Goal: Communication & Community: Answer question/provide support

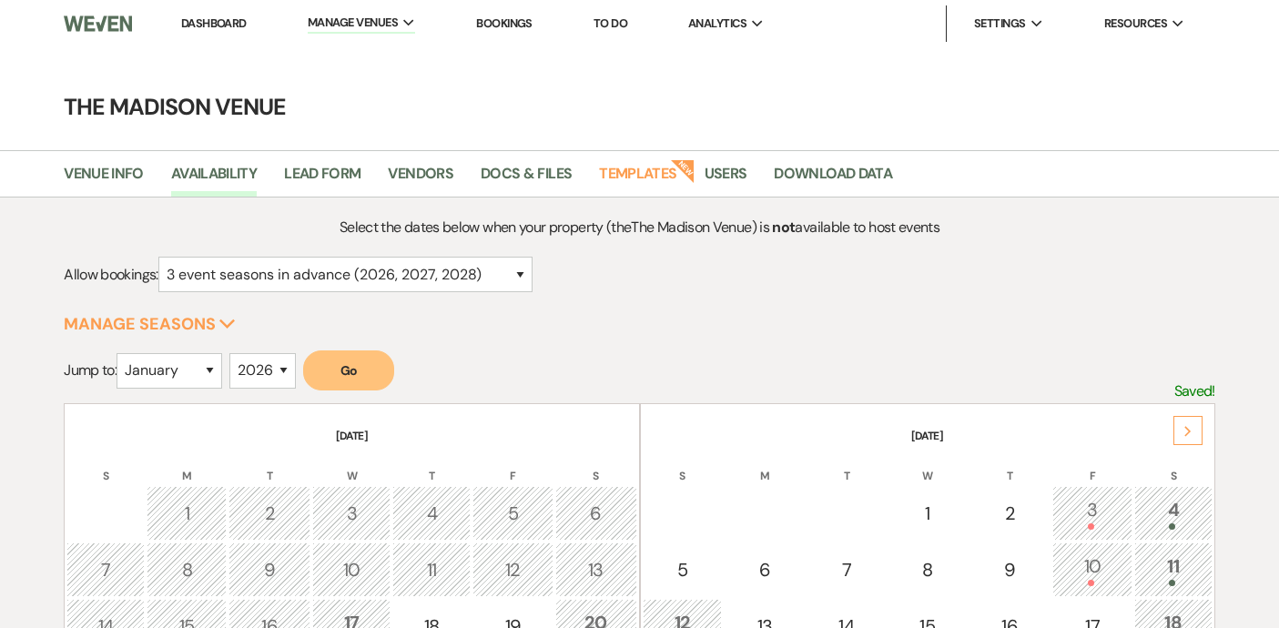
select select "3"
select select "2026"
click at [223, 36] on li "Dashboard" at bounding box center [214, 23] width 84 height 36
click at [223, 26] on link "Dashboard" at bounding box center [214, 22] width 66 height 15
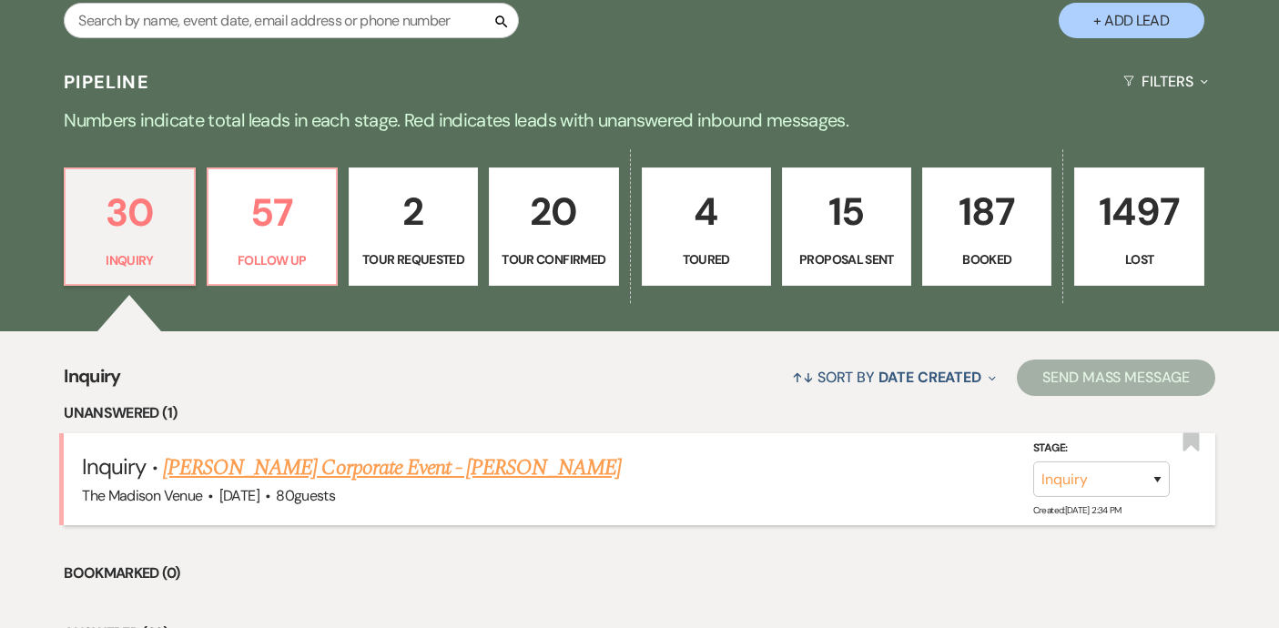
scroll to position [371, 0]
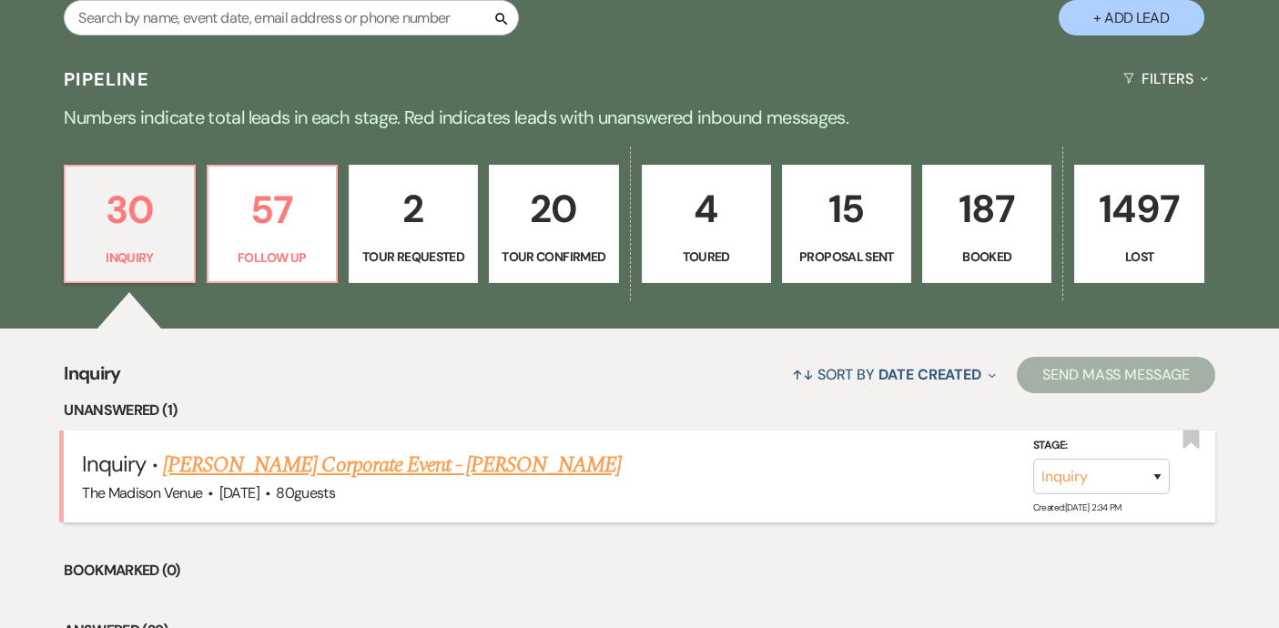
click at [311, 463] on link "[PERSON_NAME] Corporate Event - [PERSON_NAME]" at bounding box center [392, 465] width 458 height 33
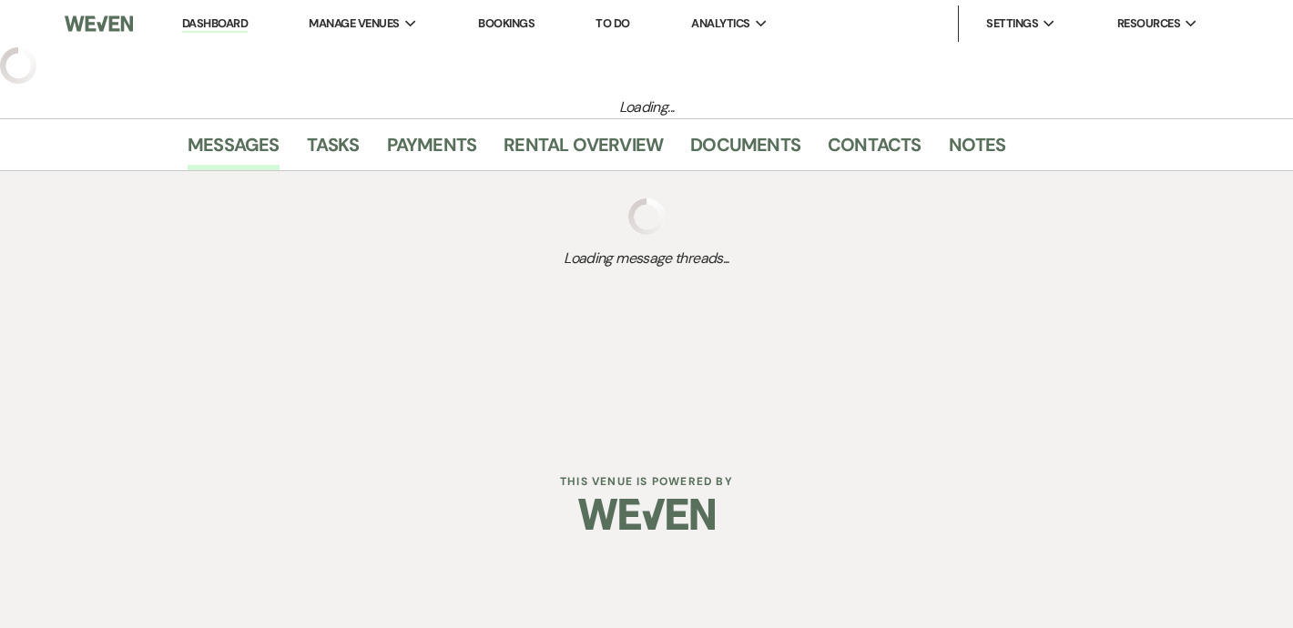
select select "5"
select select "9"
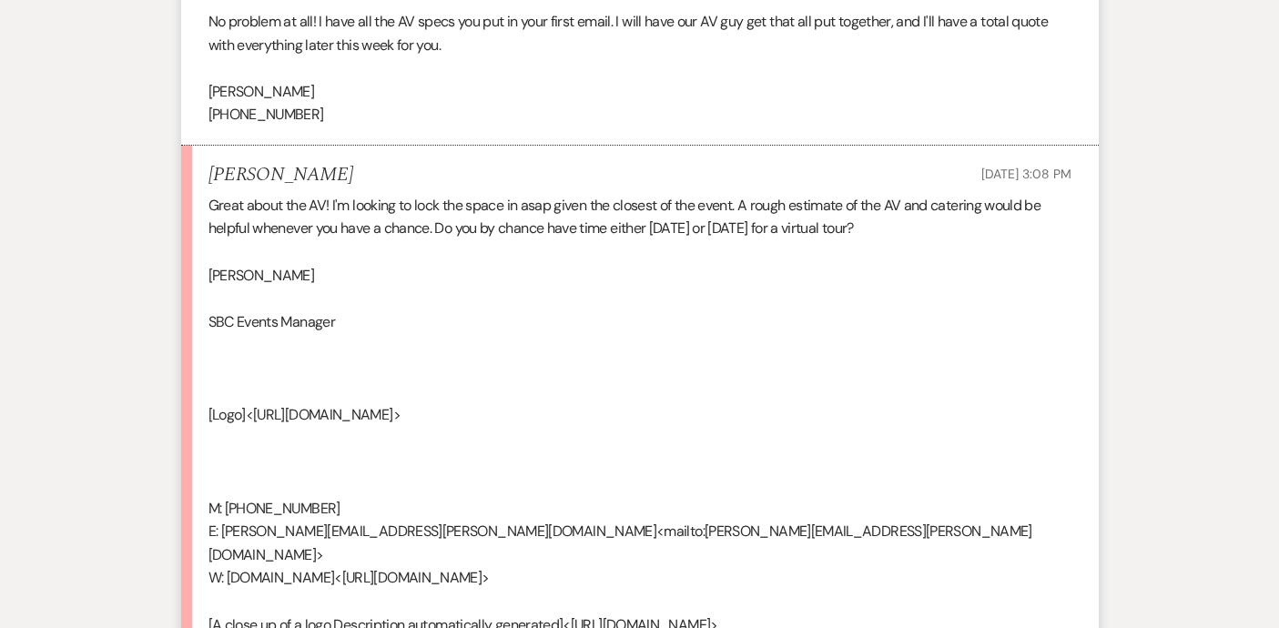
scroll to position [2696, 0]
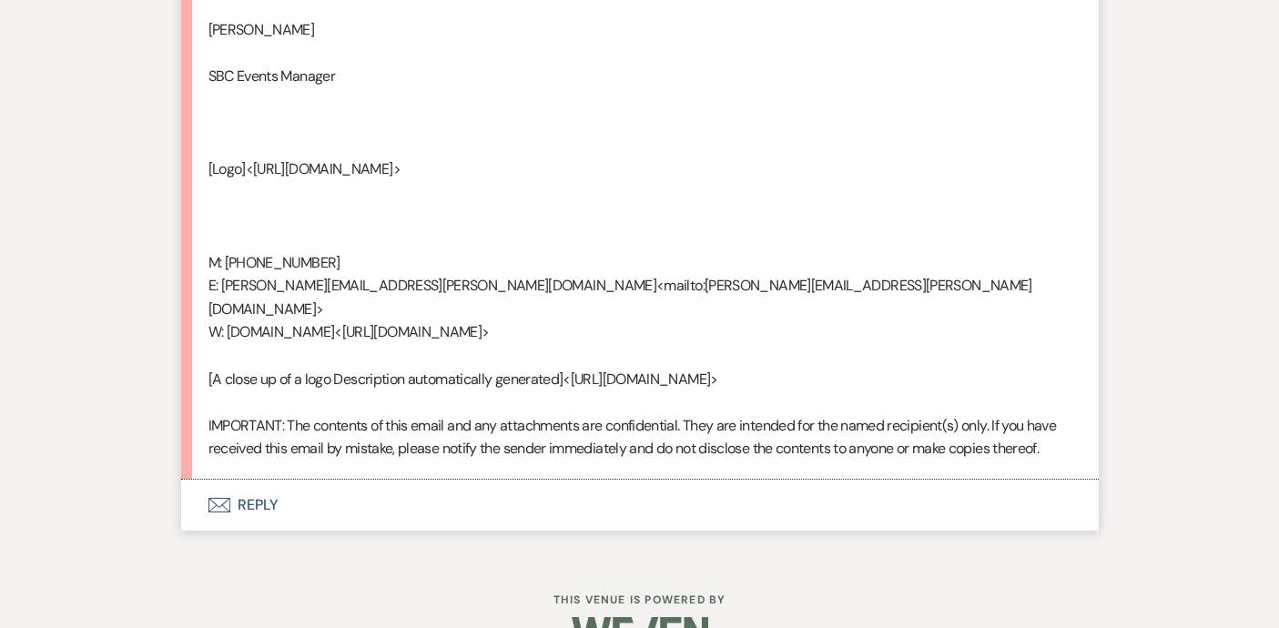
click at [255, 480] on button "Envelope Reply" at bounding box center [640, 505] width 918 height 51
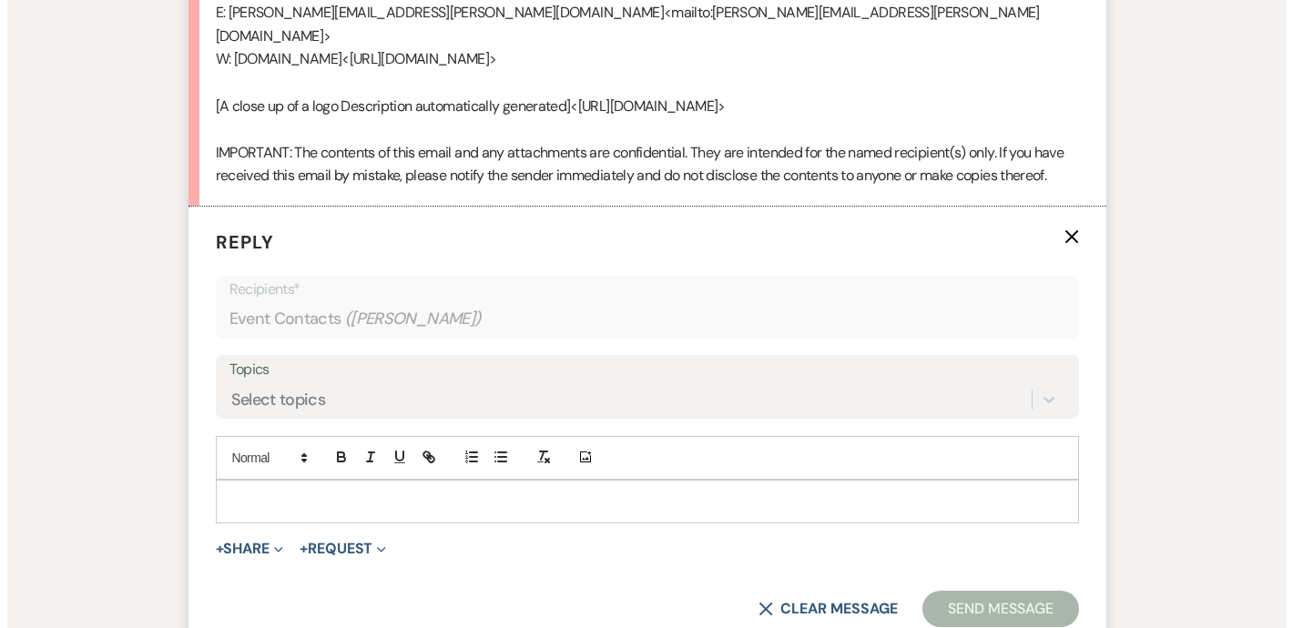
scroll to position [3003, 0]
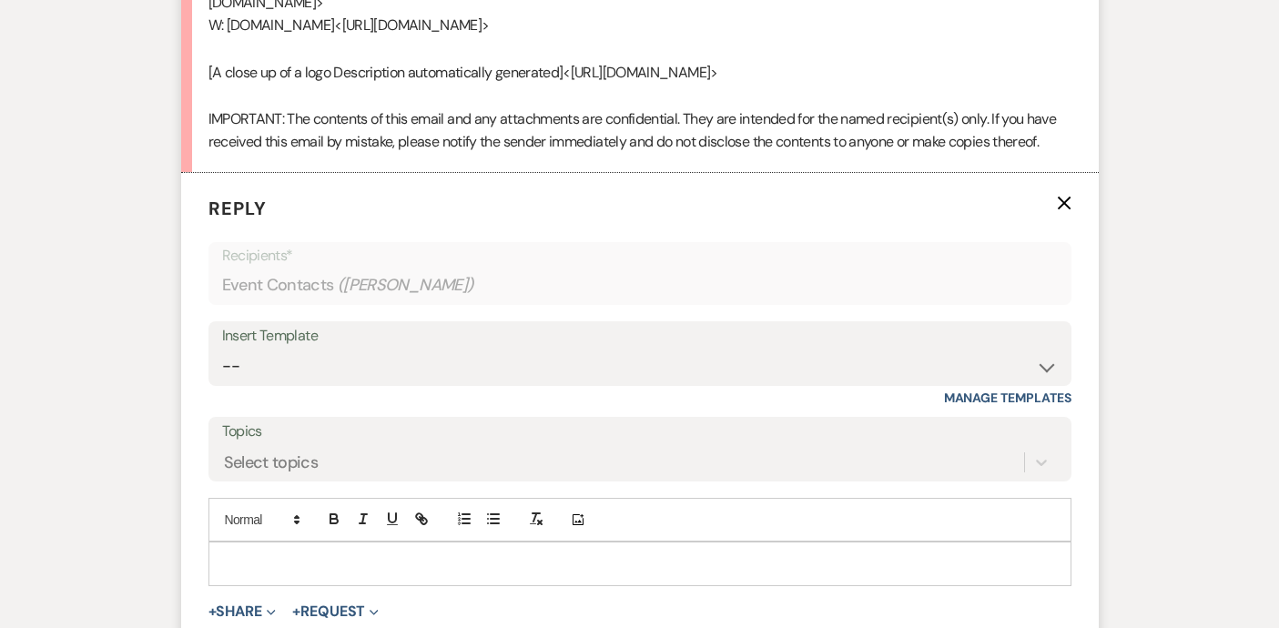
click at [268, 554] on p at bounding box center [640, 564] width 834 height 20
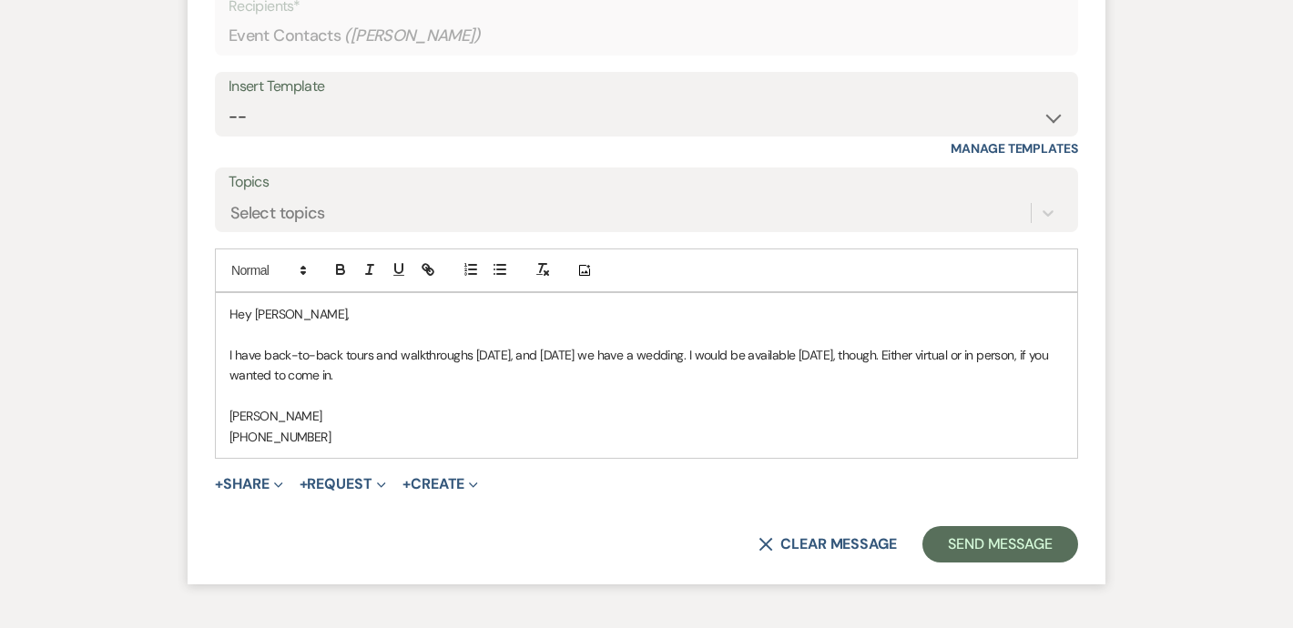
scroll to position [3255, 0]
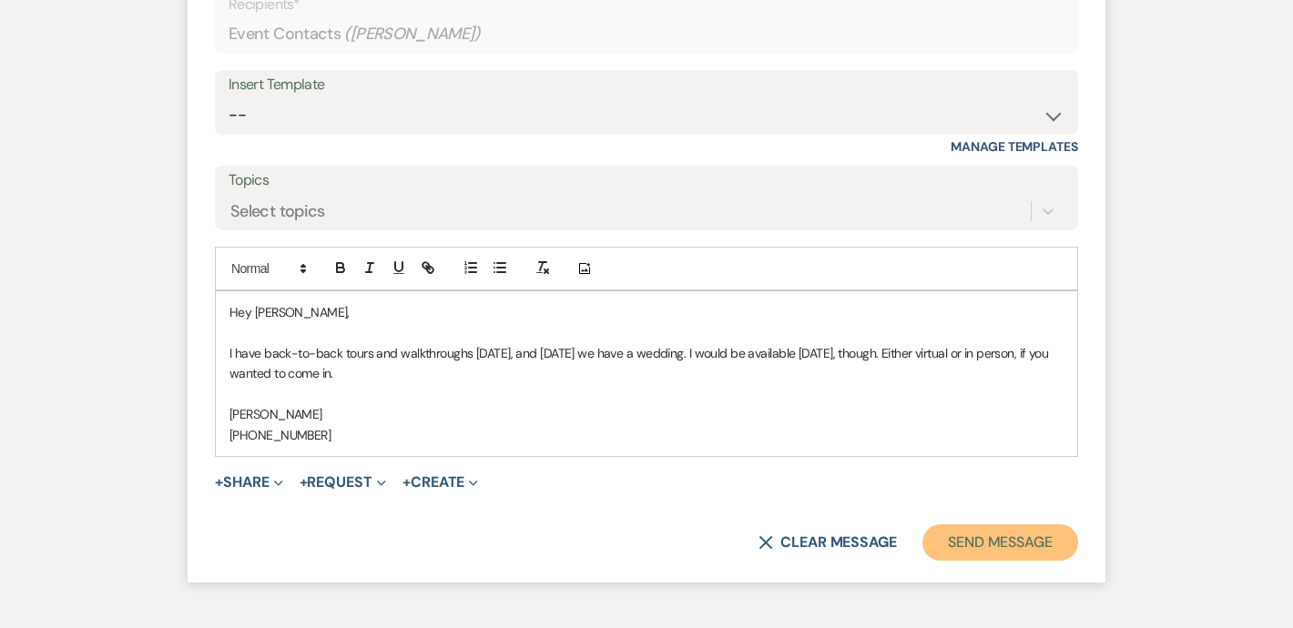
click at [958, 525] on button "Send Message" at bounding box center [1000, 543] width 156 height 36
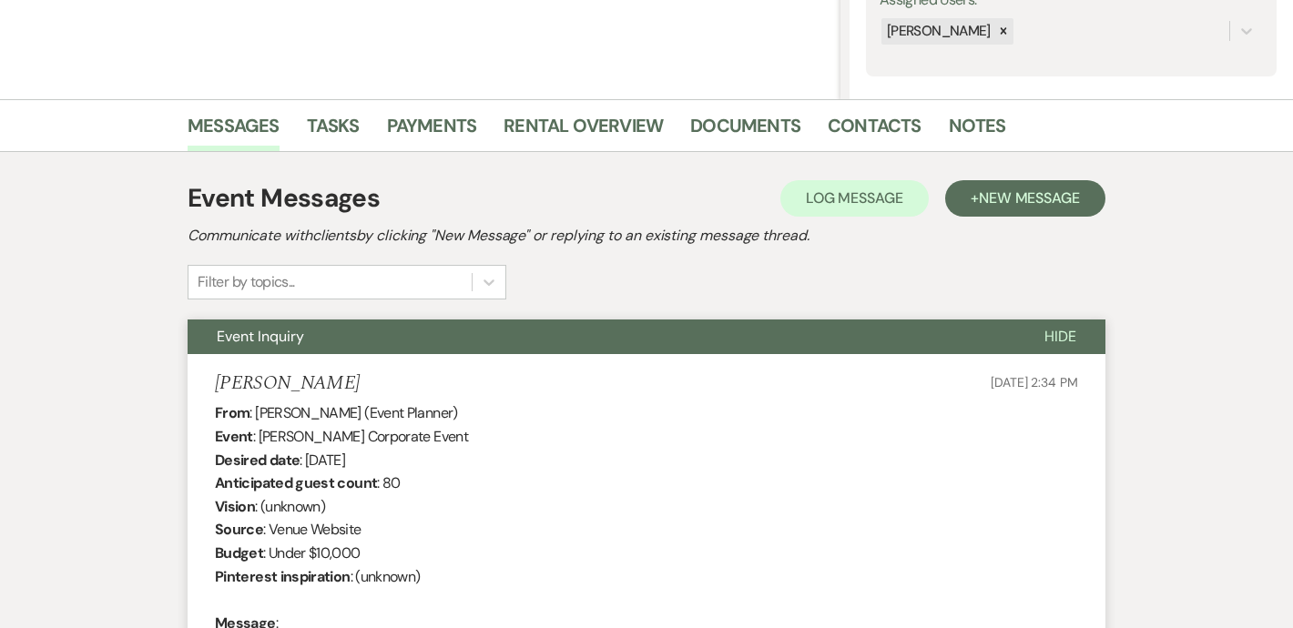
scroll to position [0, 0]
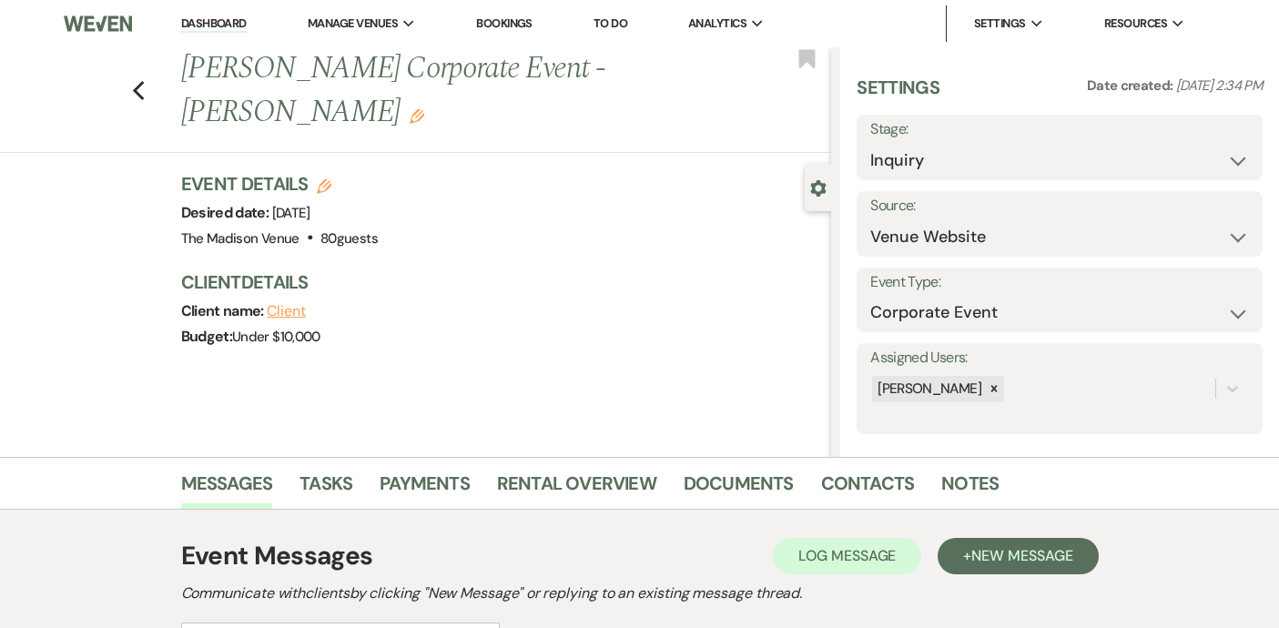
select select "5"
select select "9"
click at [145, 88] on icon "Previous" at bounding box center [139, 91] width 14 height 22
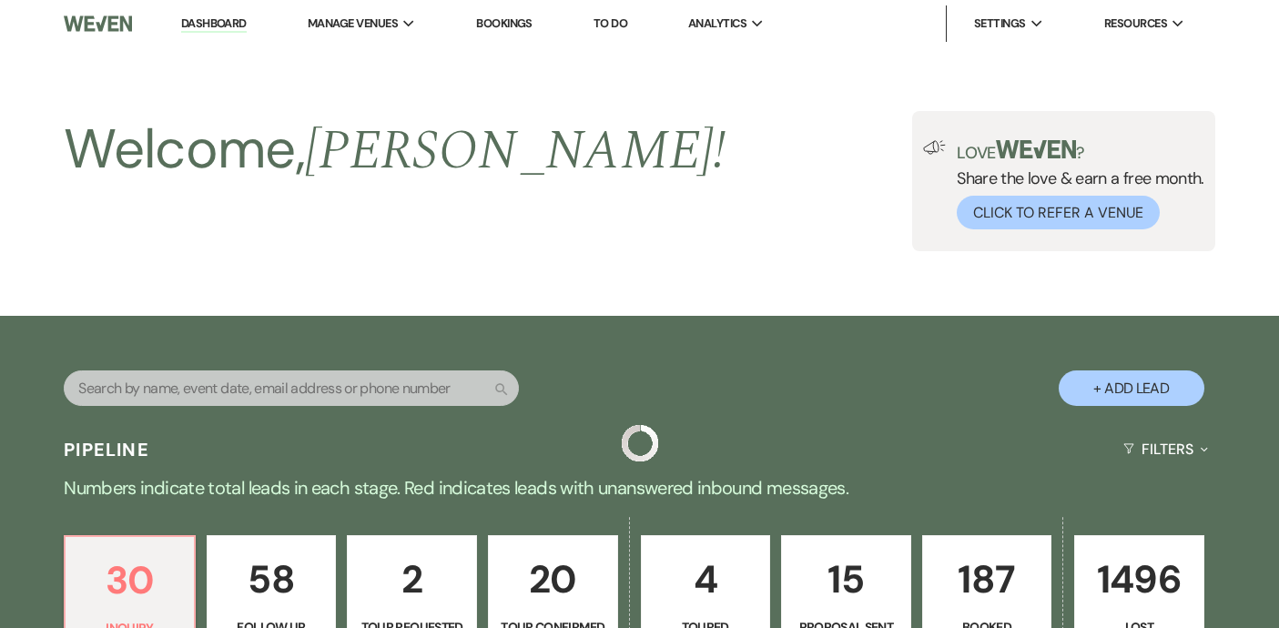
scroll to position [209, 0]
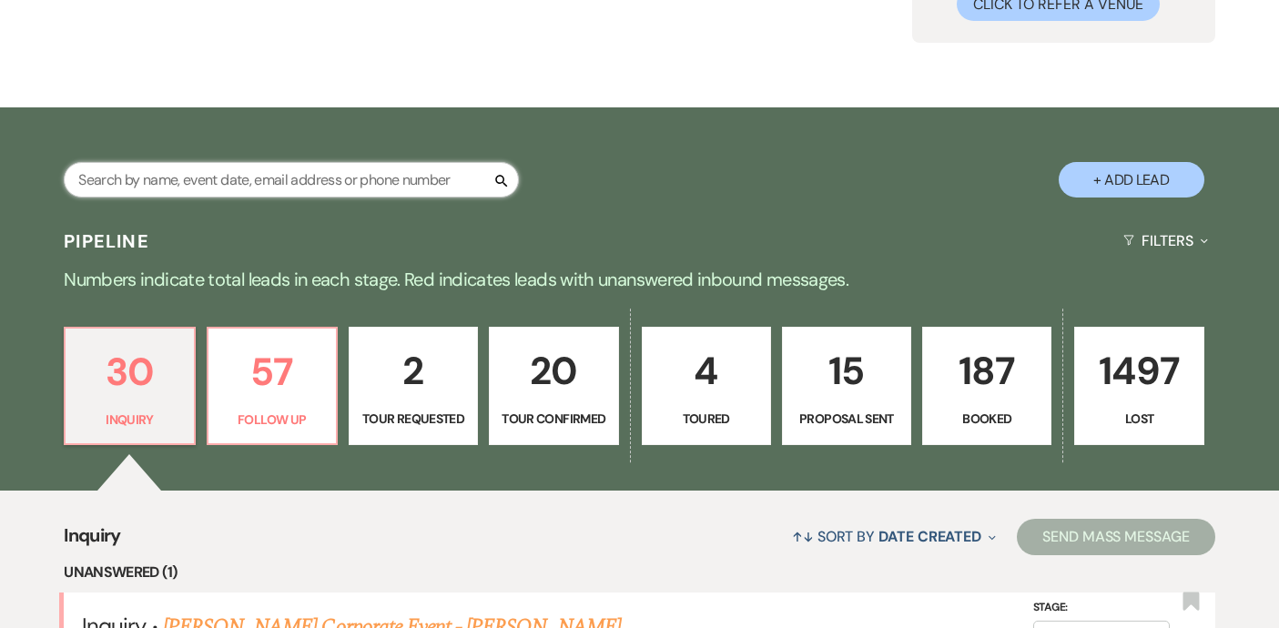
click at [224, 187] on input "text" at bounding box center [291, 180] width 455 height 36
type input "elli"
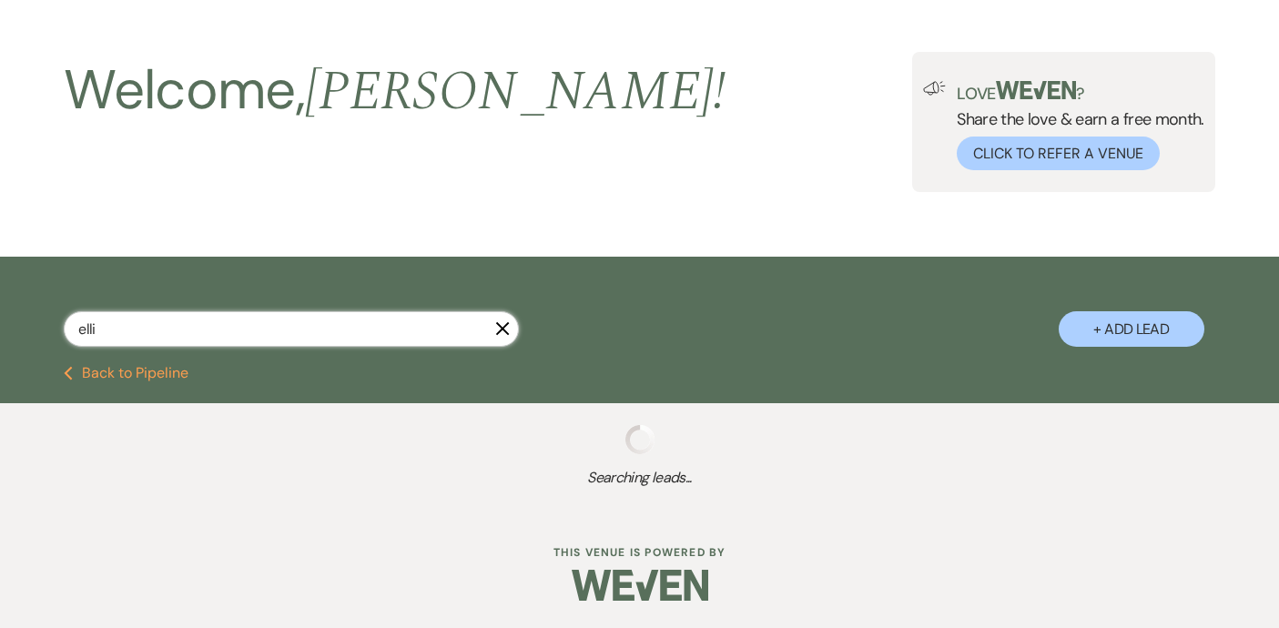
select select "4"
select select "8"
select select "5"
select select "4"
select select "8"
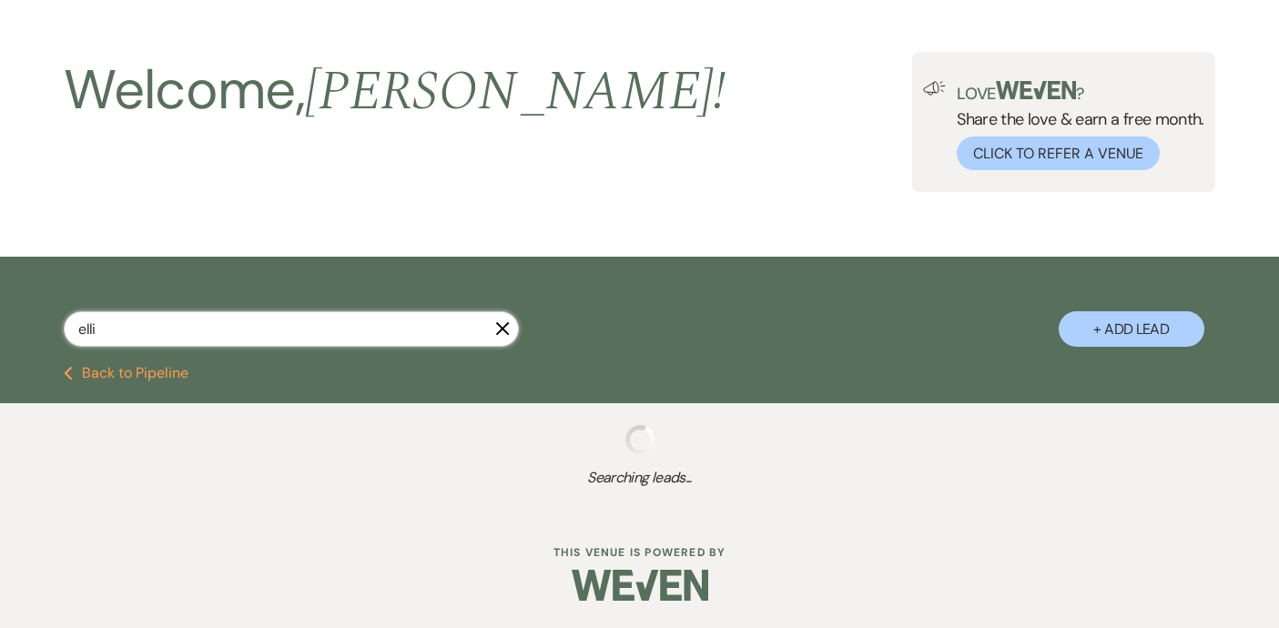
select select "6"
select select "8"
select select "6"
select select "8"
select select "10"
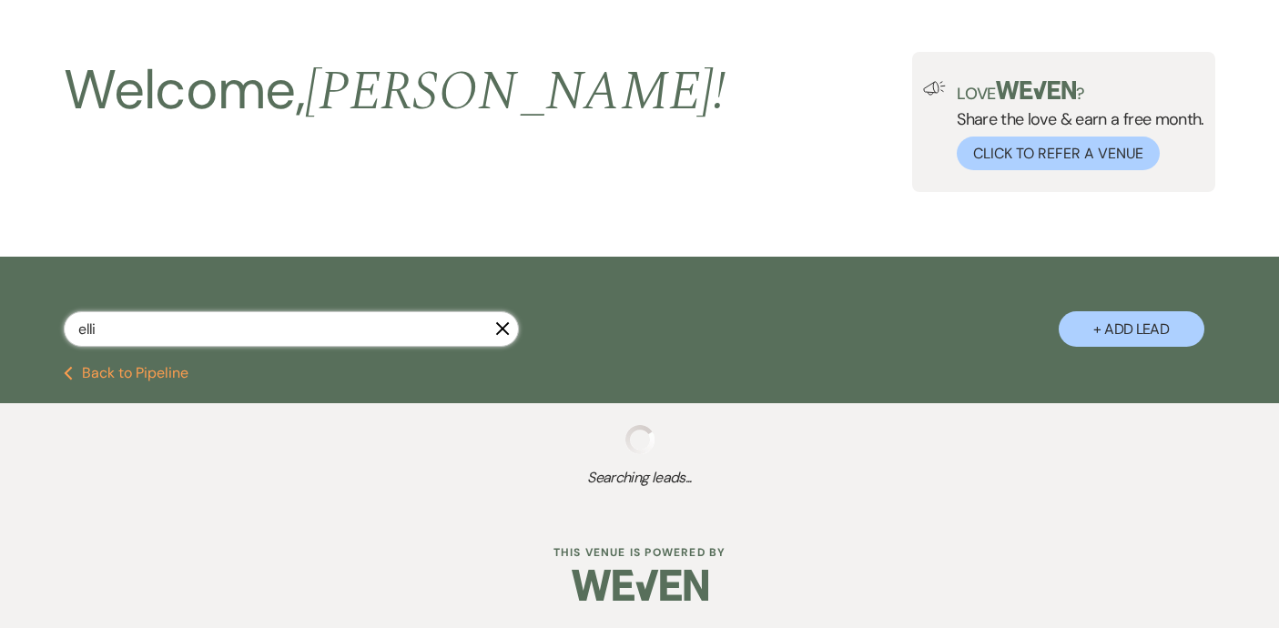
select select "8"
select select "5"
select select "8"
select select "5"
select select "8"
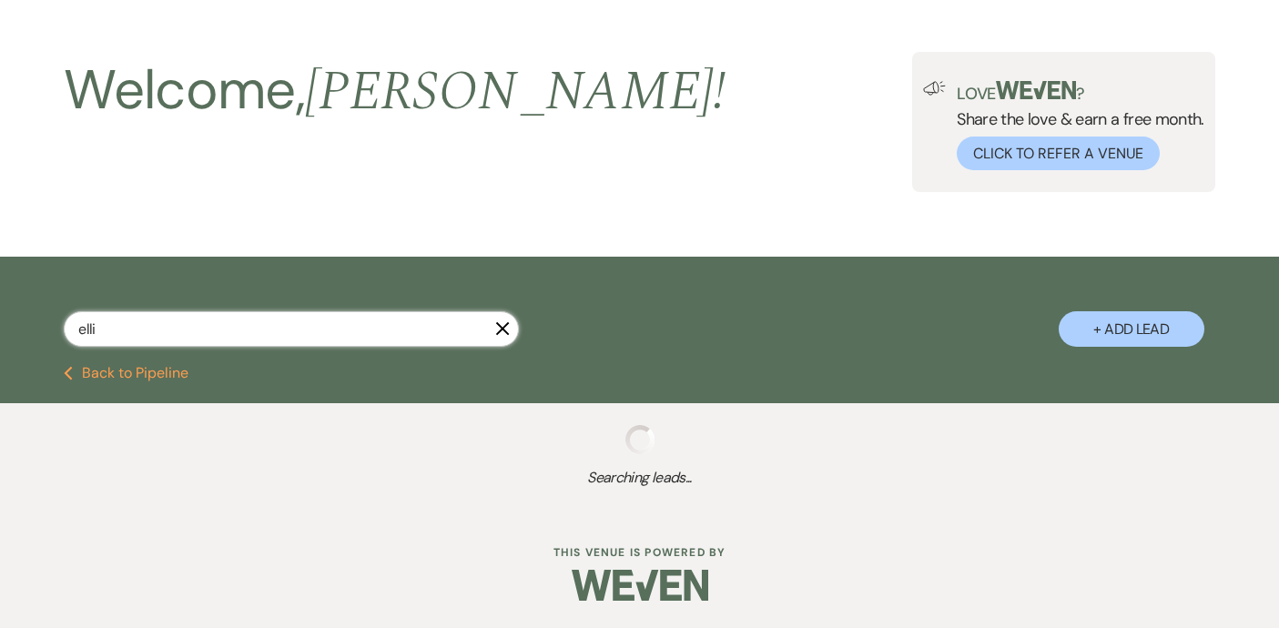
select select "5"
select select "8"
select select "5"
select select "8"
select select "5"
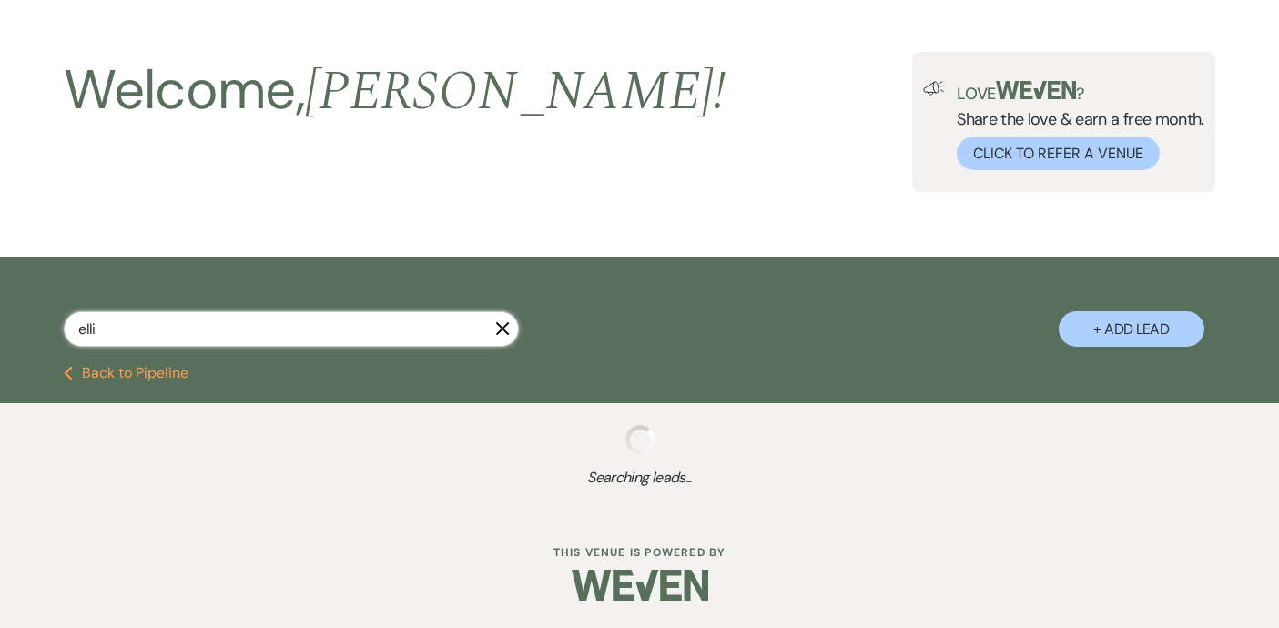
select select "8"
select select "10"
select select "8"
select select "5"
select select "8"
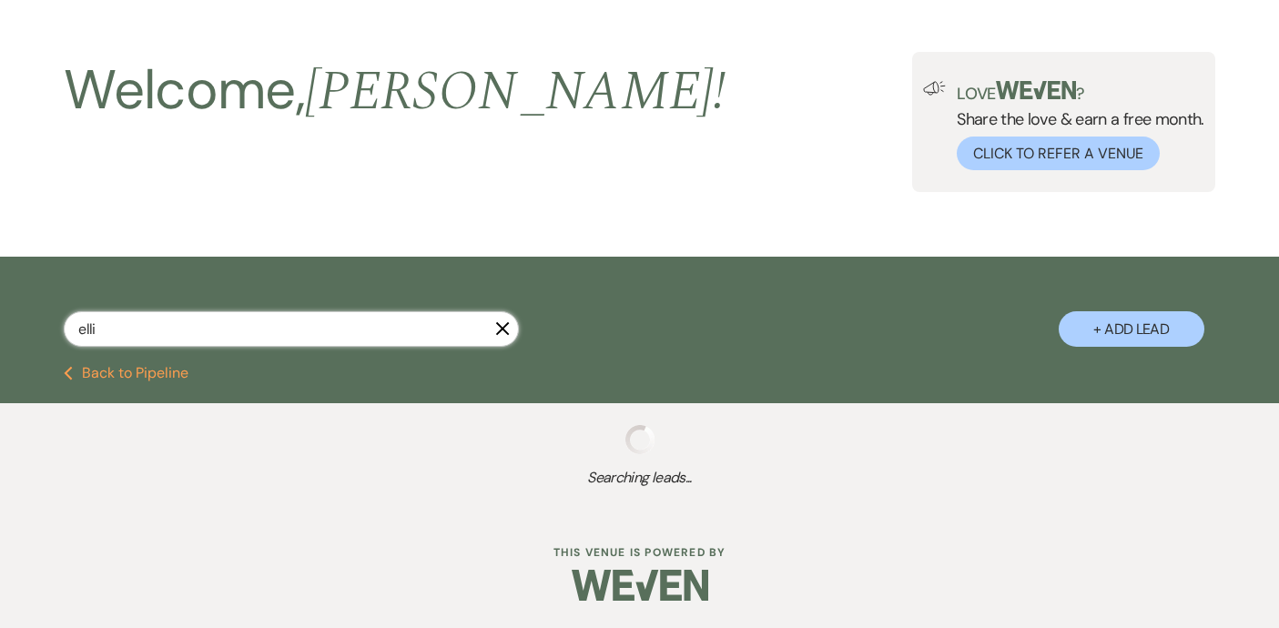
select select "5"
select select "8"
select select "5"
select select "8"
select select "5"
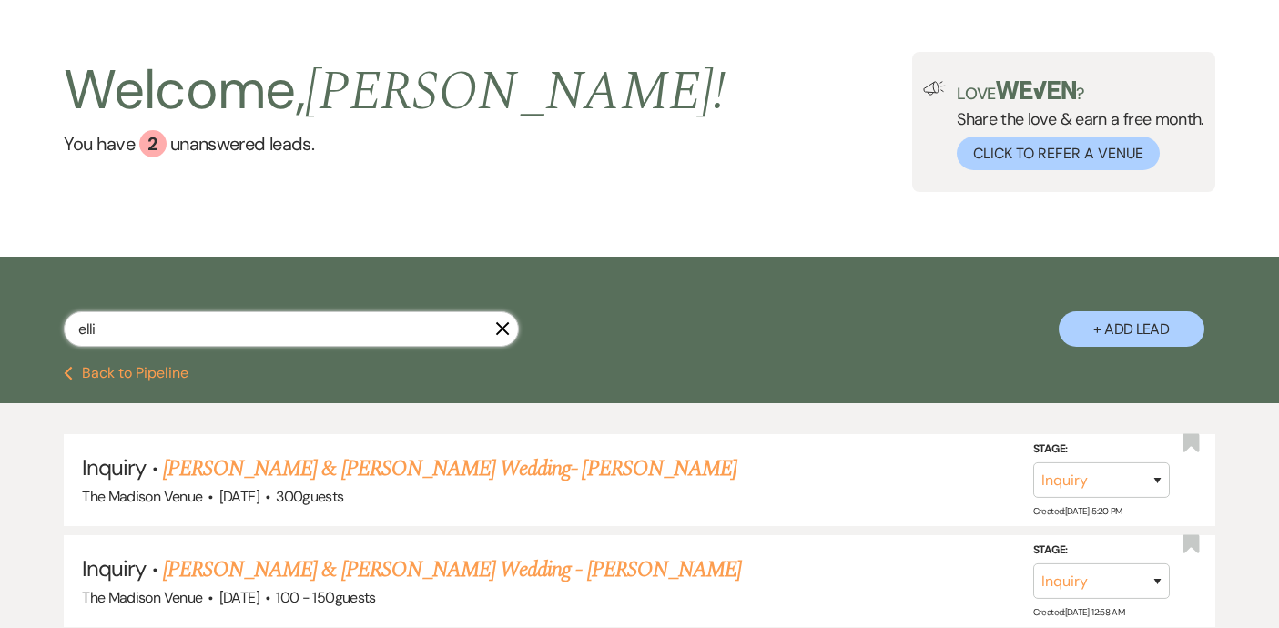
scroll to position [209, 0]
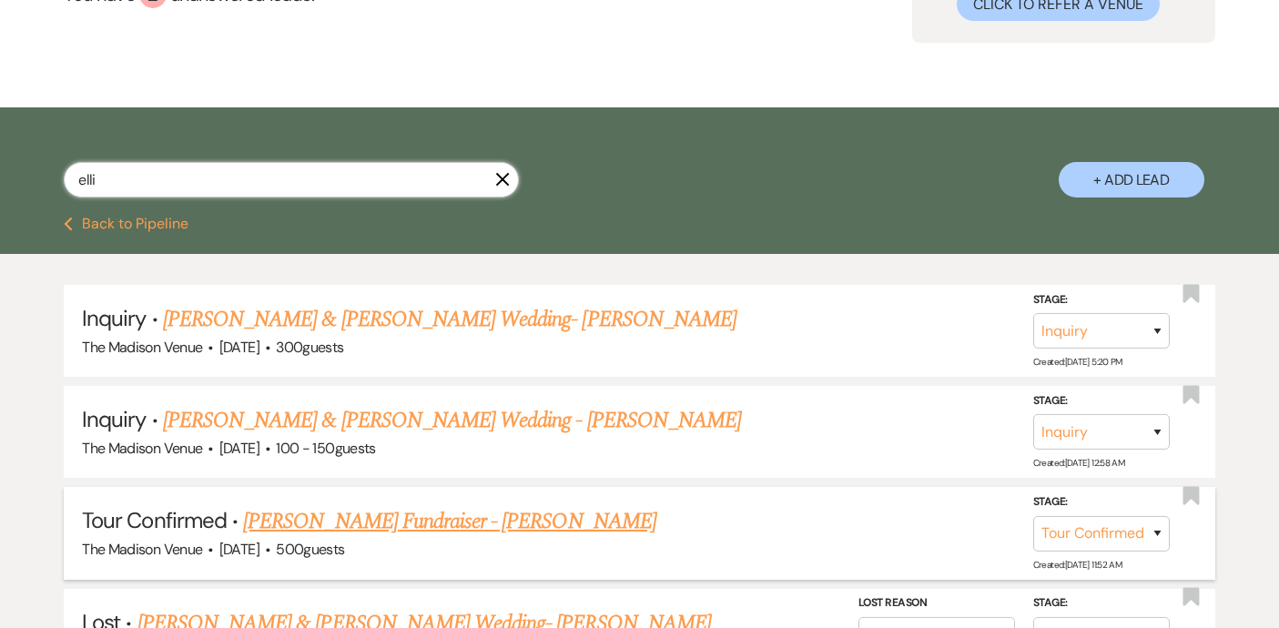
type input "elli"
click at [408, 519] on link "Ellie Berlin's Fundraiser - Anthony" at bounding box center [449, 521] width 413 height 33
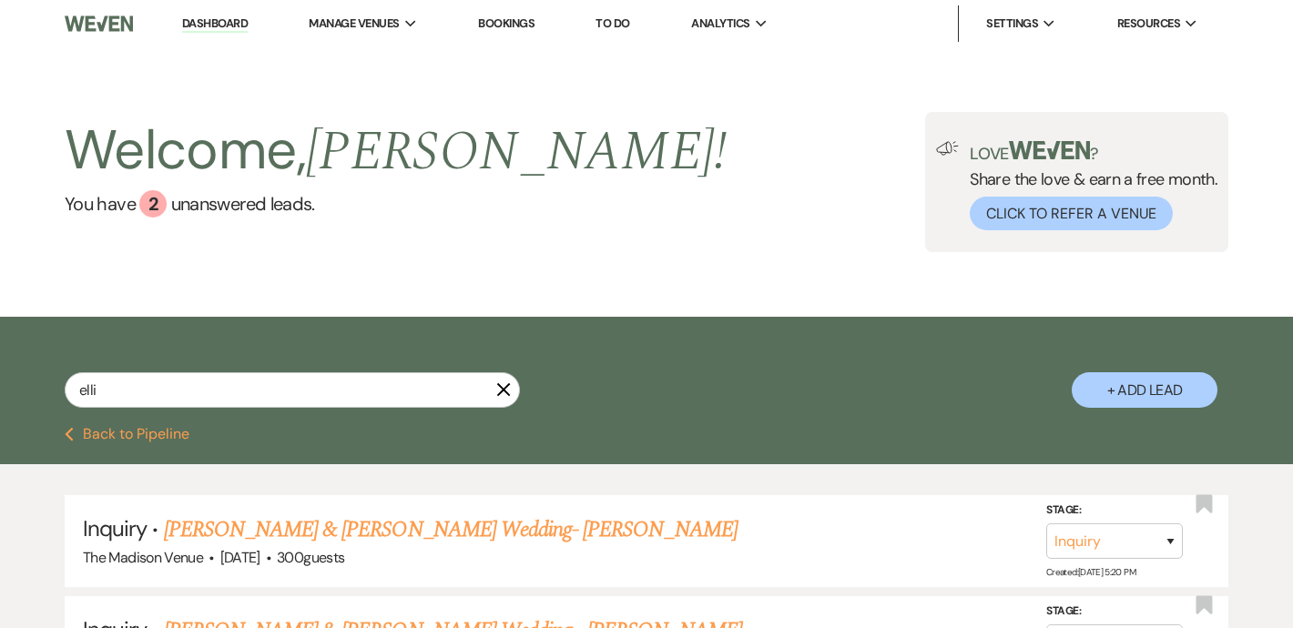
select select "4"
select select "5"
select select "20"
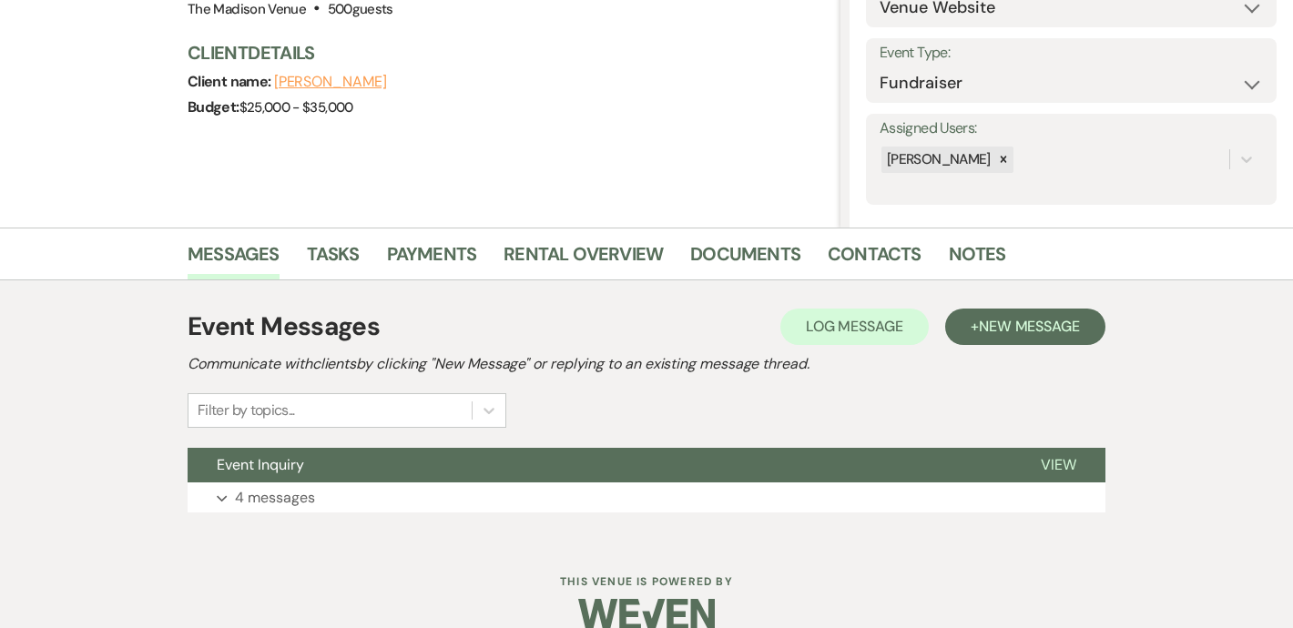
scroll to position [259, 0]
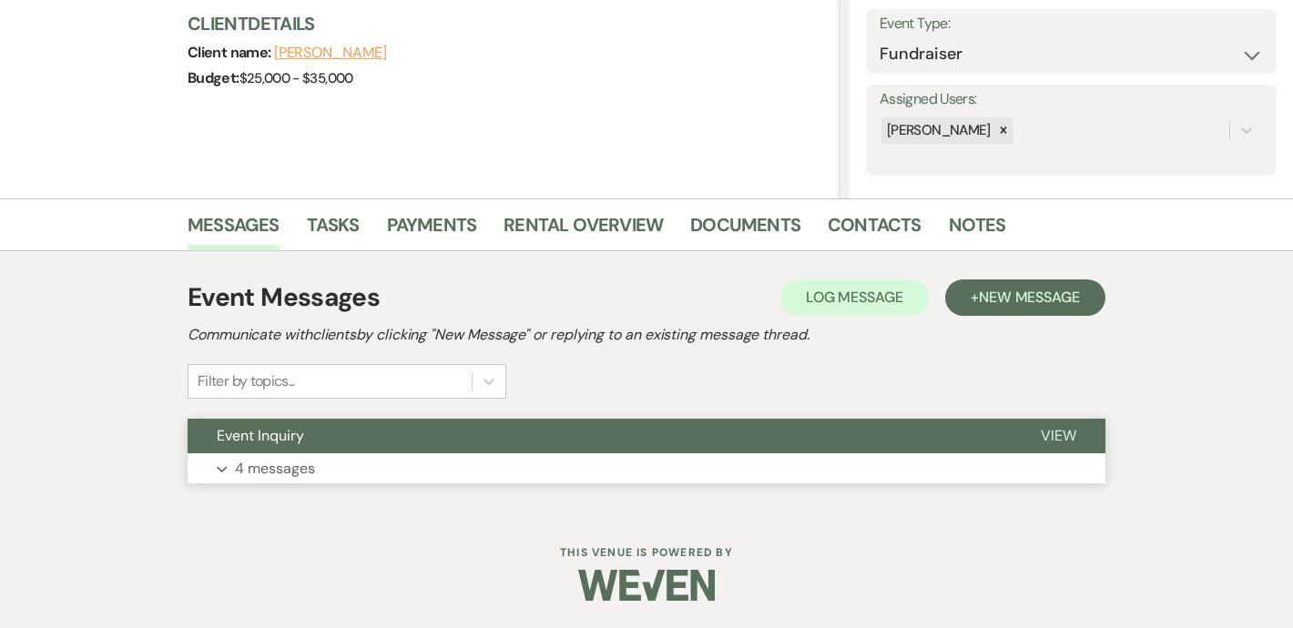
click at [610, 429] on button "Event Inquiry" at bounding box center [600, 436] width 824 height 35
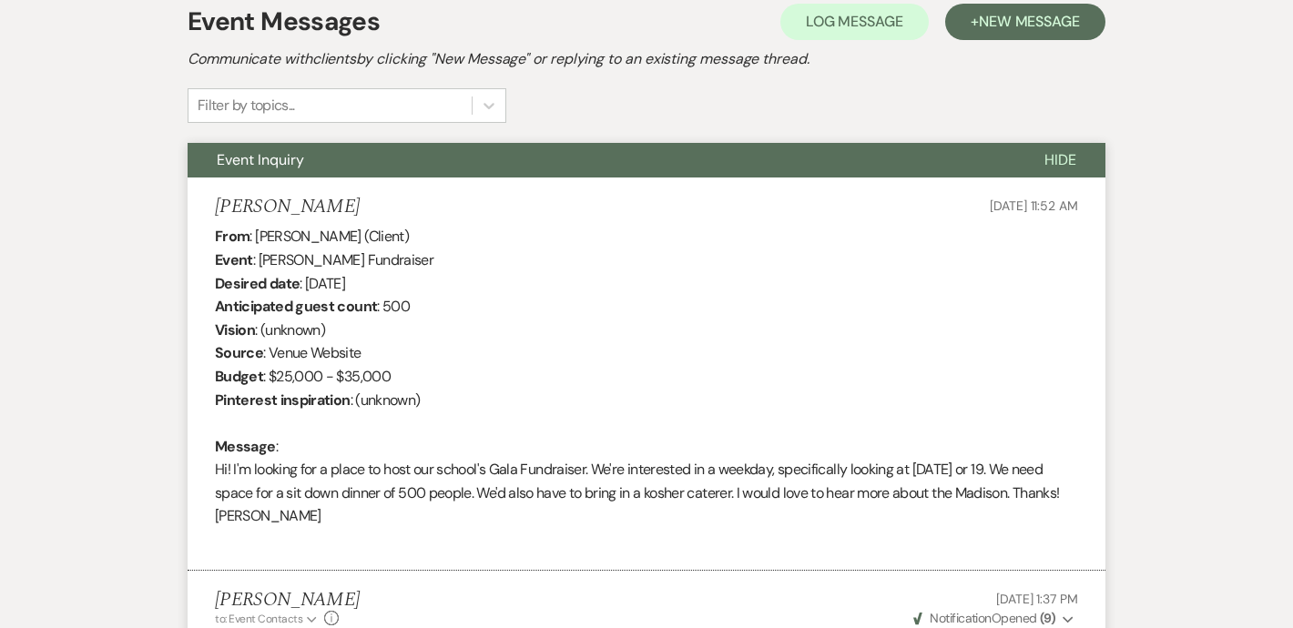
scroll to position [0, 0]
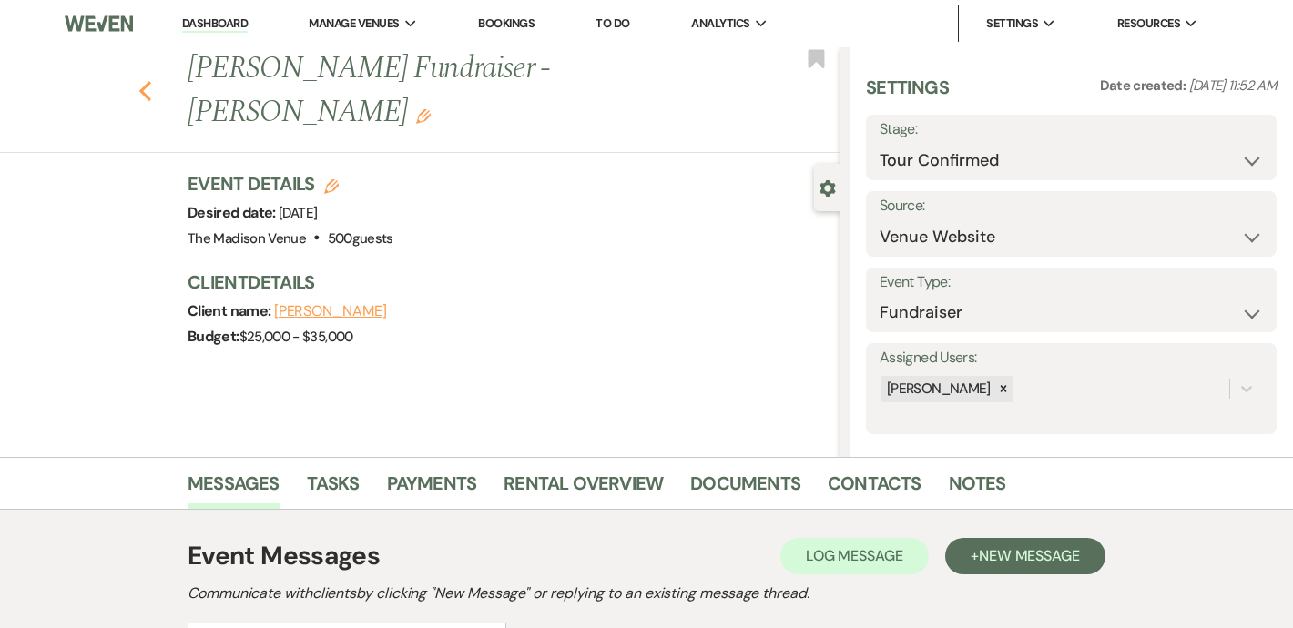
click at [146, 80] on icon "Previous" at bounding box center [145, 91] width 14 height 22
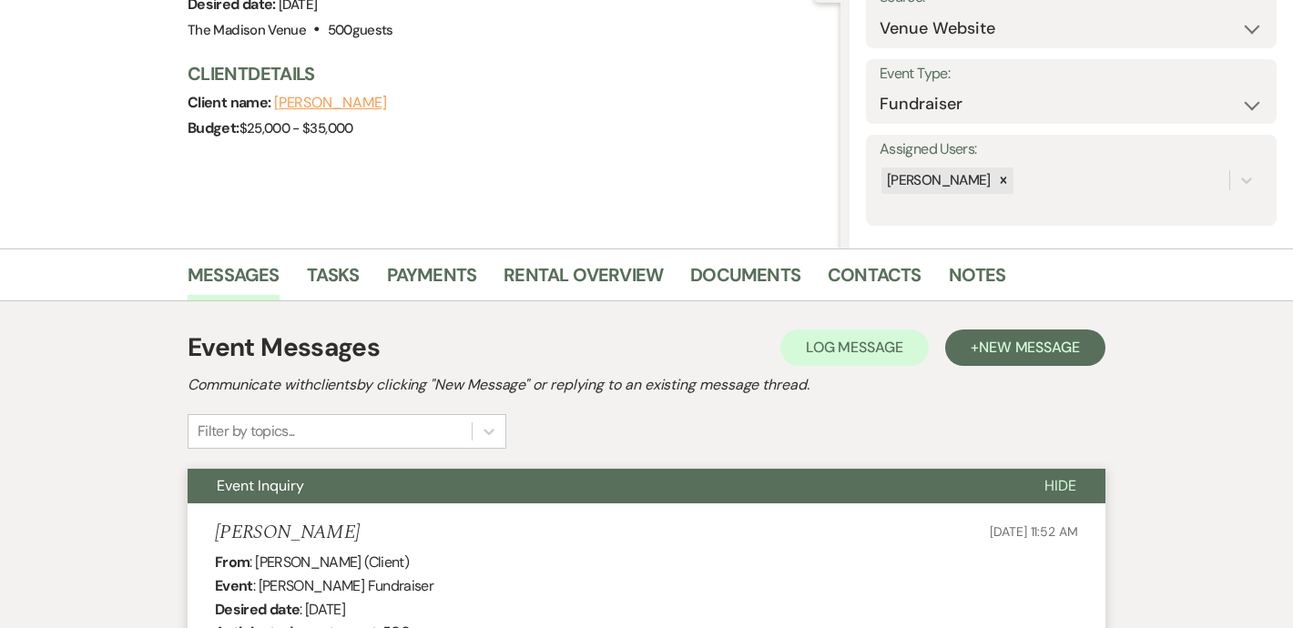
select select "4"
select select "8"
select select "5"
select select "4"
select select "8"
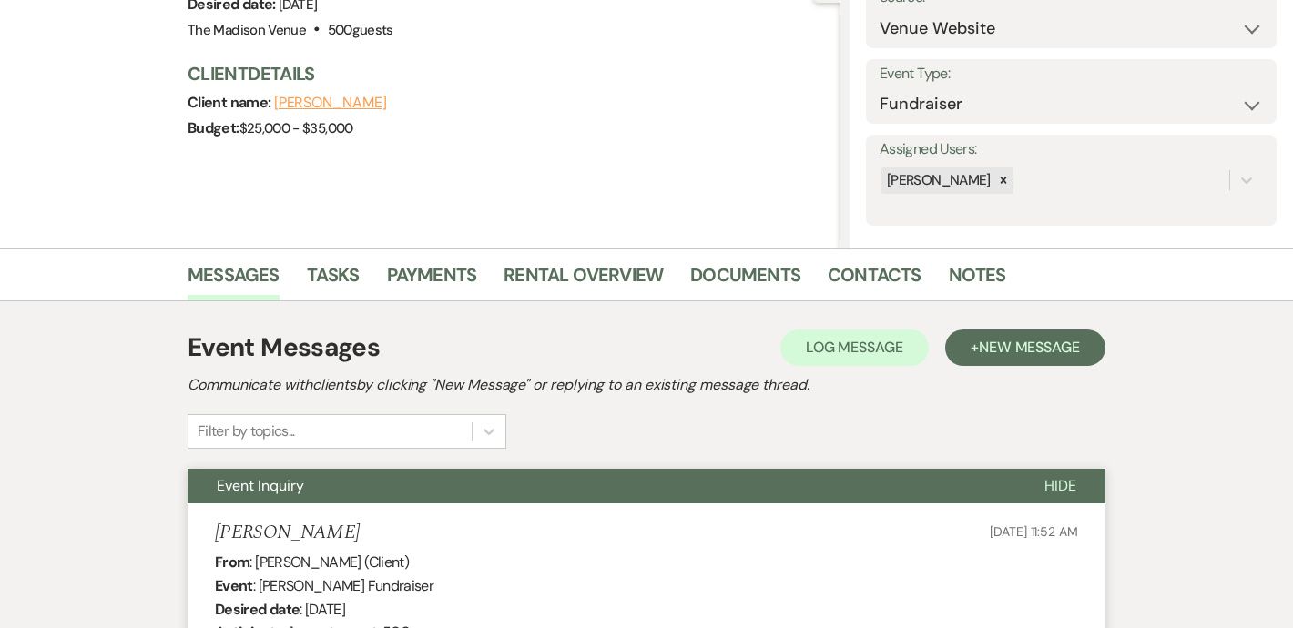
select select "6"
select select "8"
select select "6"
select select "8"
select select "10"
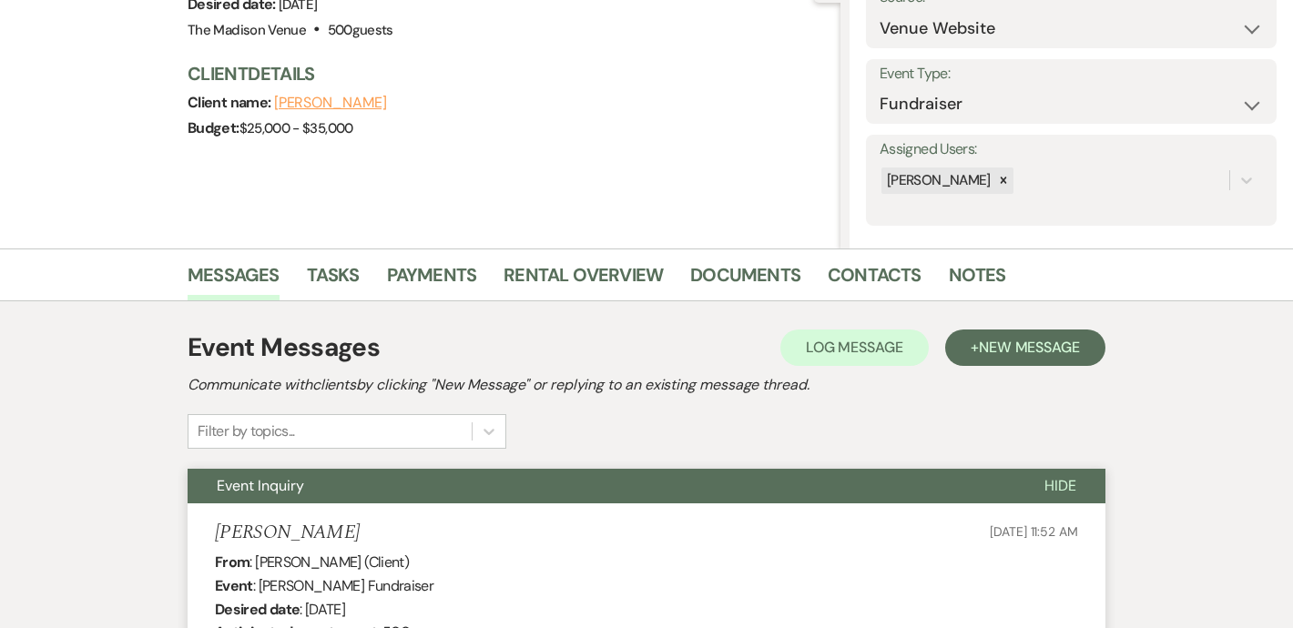
select select "8"
select select "5"
select select "8"
select select "5"
select select "8"
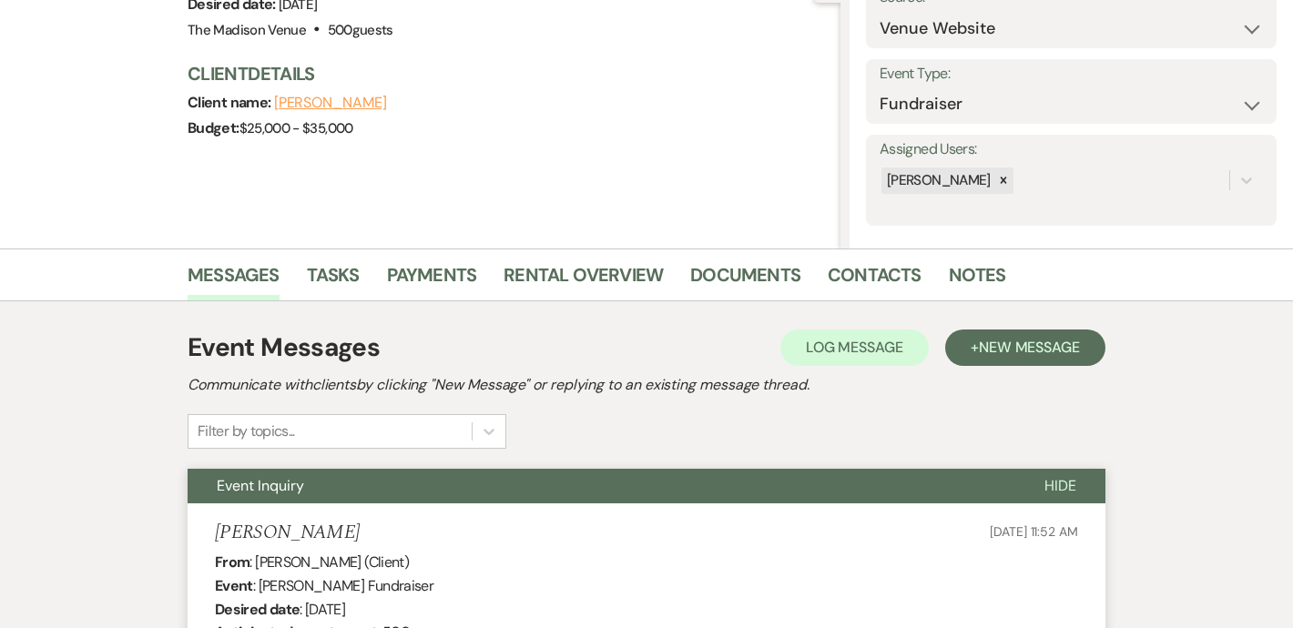
select select "5"
select select "8"
select select "5"
select select "8"
select select "5"
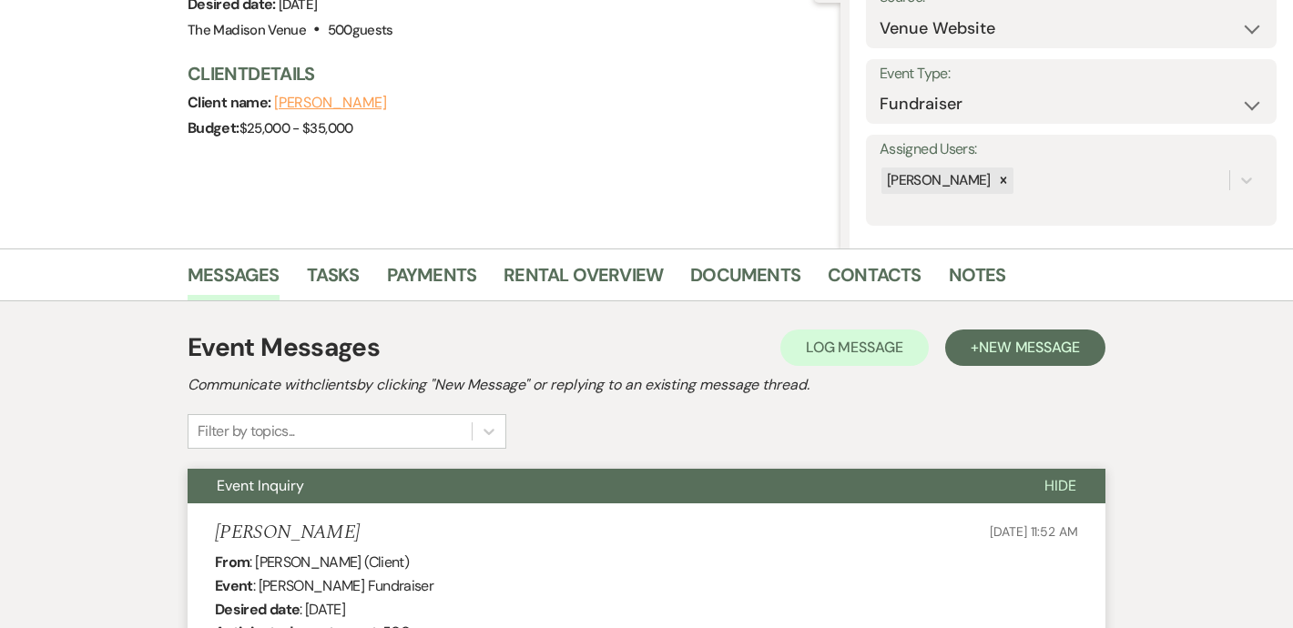
select select "8"
select select "10"
select select "8"
select select "5"
select select "8"
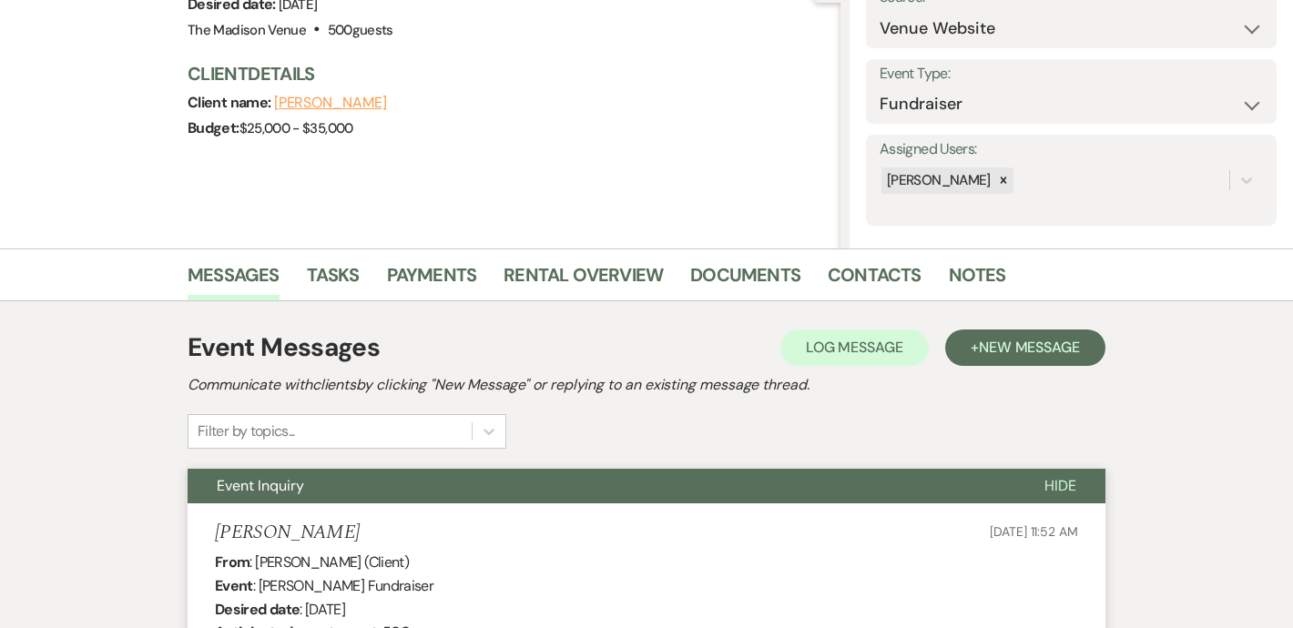
select select "5"
select select "8"
select select "5"
select select "8"
select select "5"
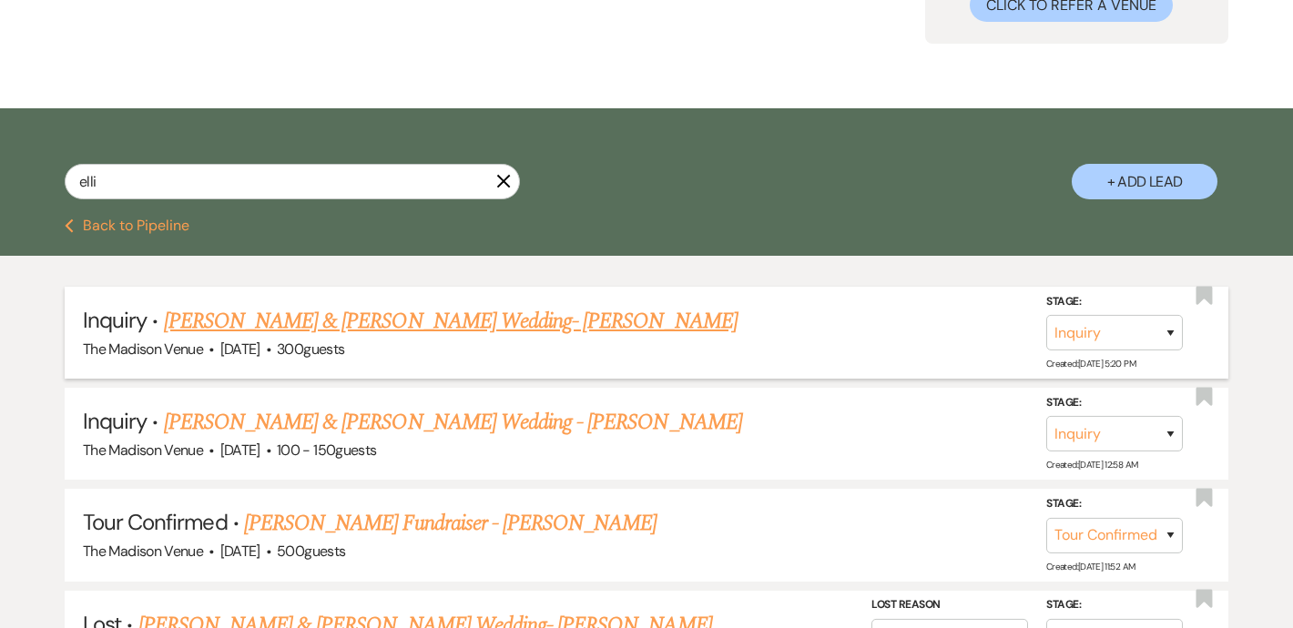
click at [435, 326] on link "[PERSON_NAME] & [PERSON_NAME] Wedding- [PERSON_NAME]" at bounding box center [451, 321] width 574 height 33
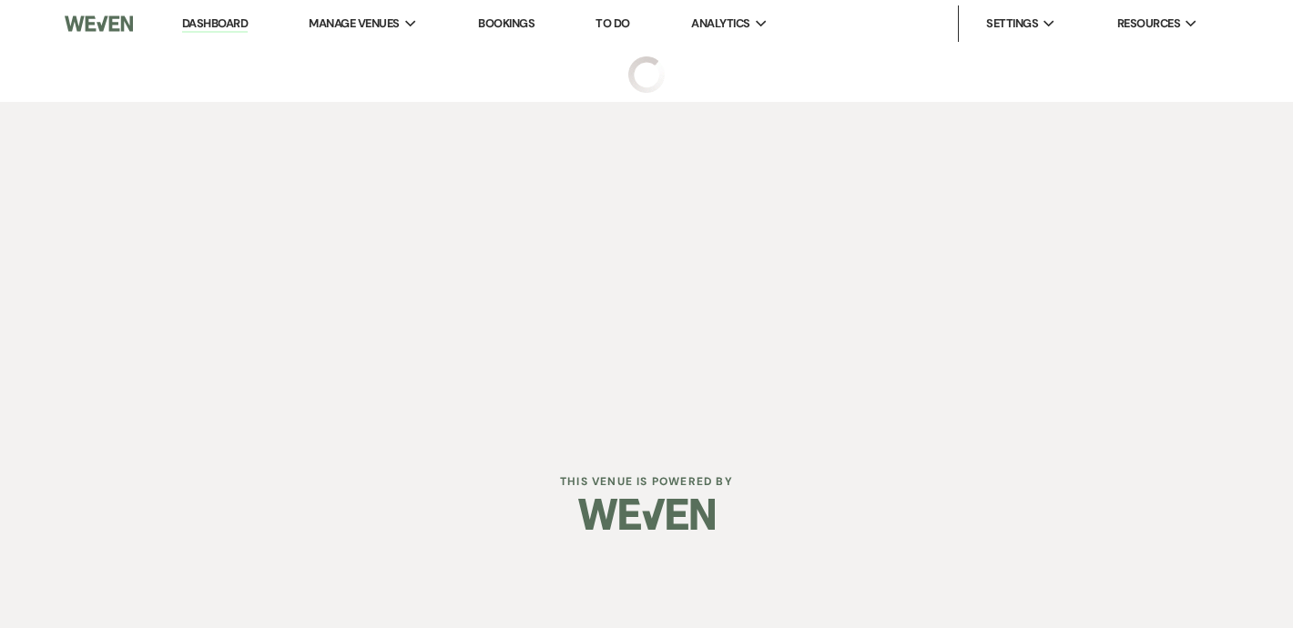
select select "5"
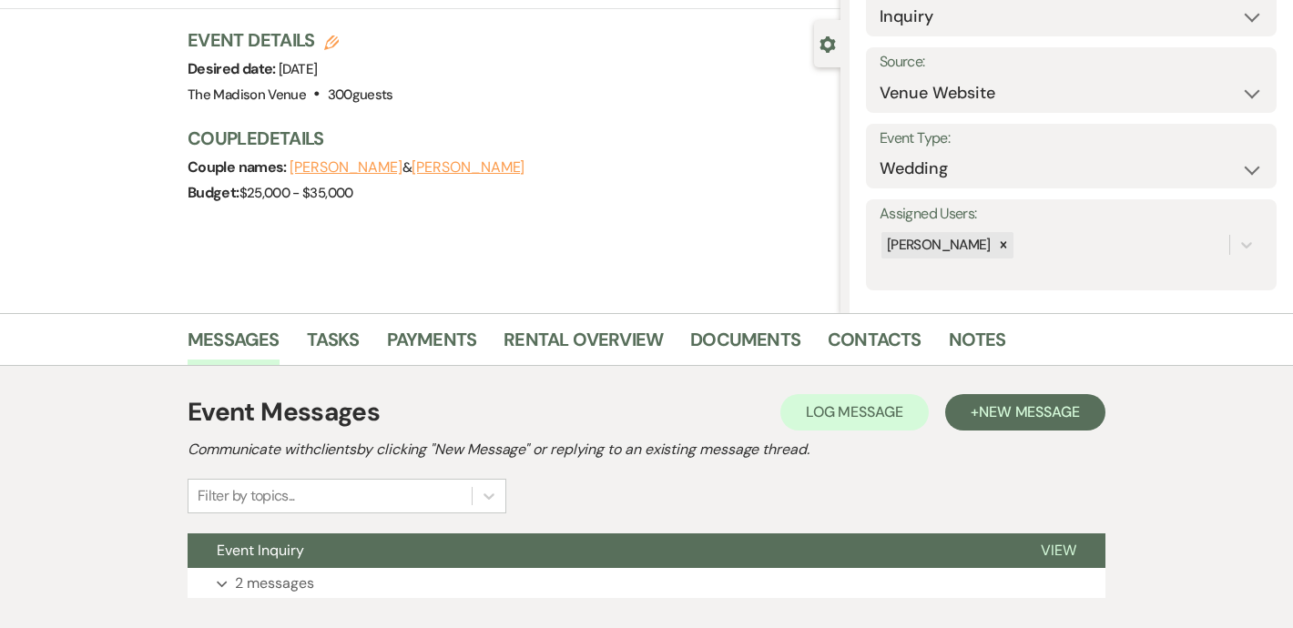
scroll to position [145, 0]
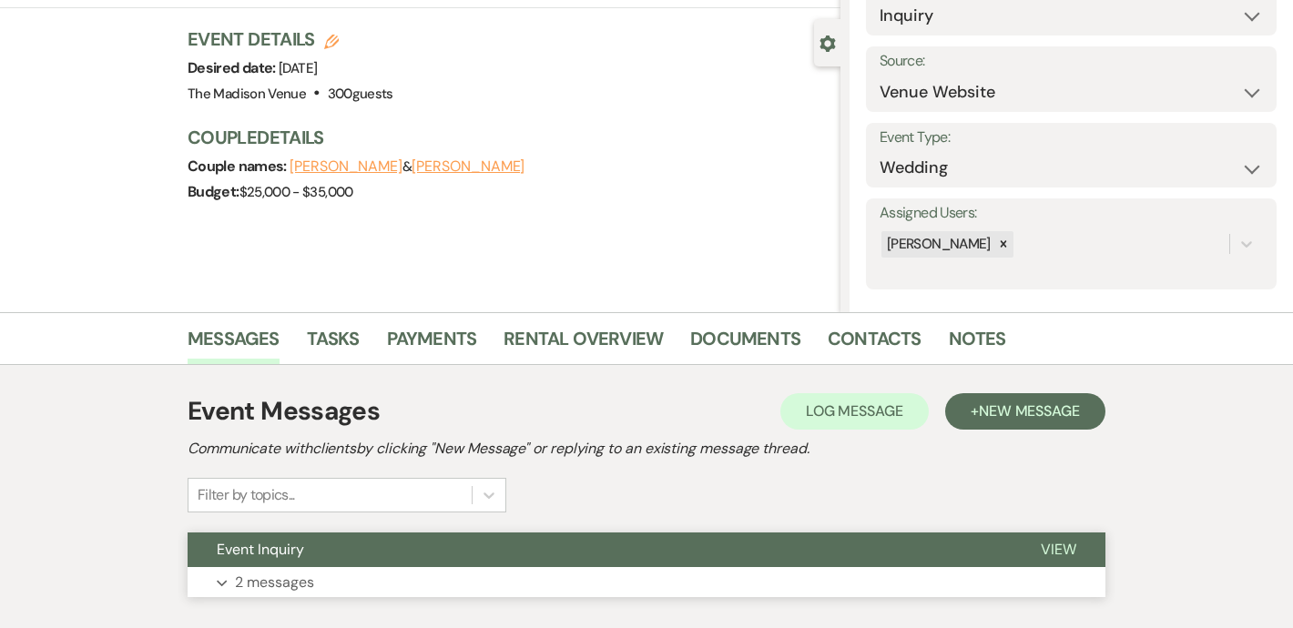
click at [598, 542] on button "Event Inquiry" at bounding box center [600, 550] width 824 height 35
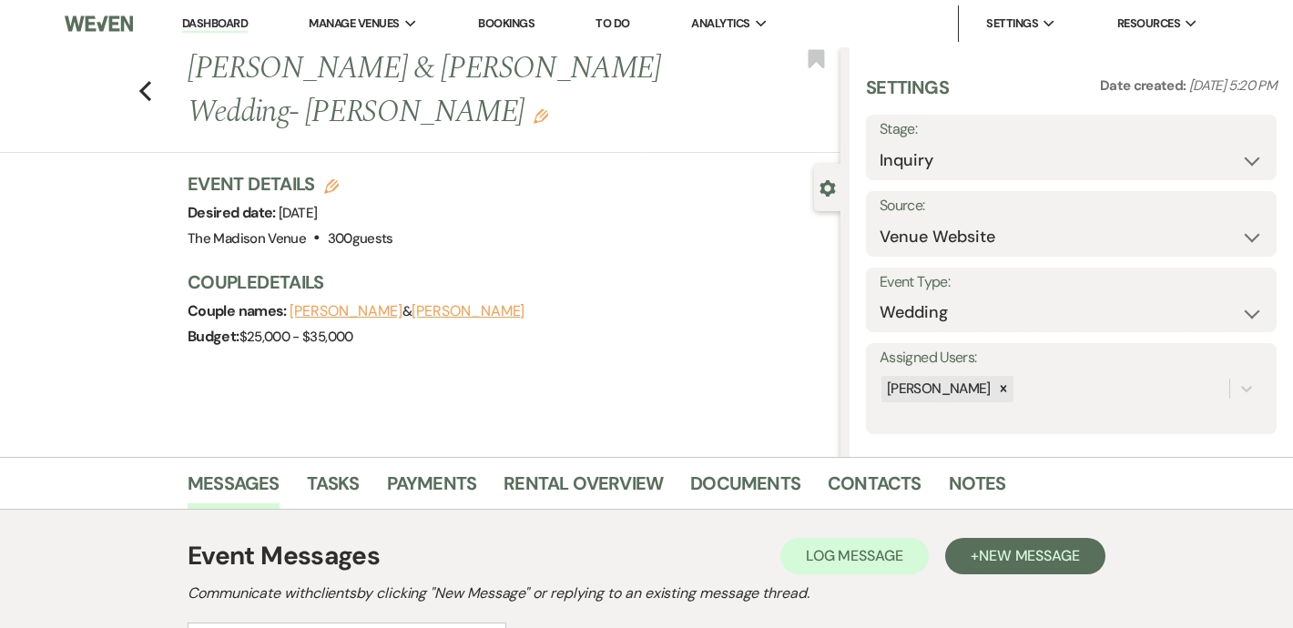
scroll to position [146, 0]
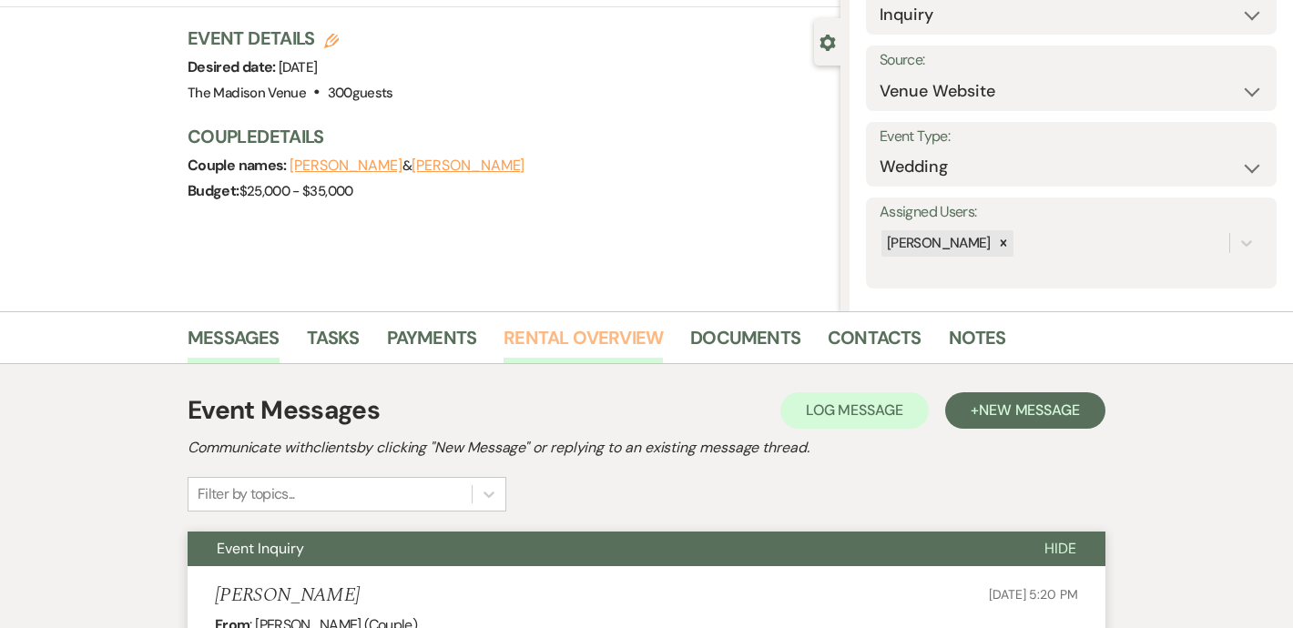
click at [556, 341] on link "Rental Overview" at bounding box center [583, 343] width 159 height 40
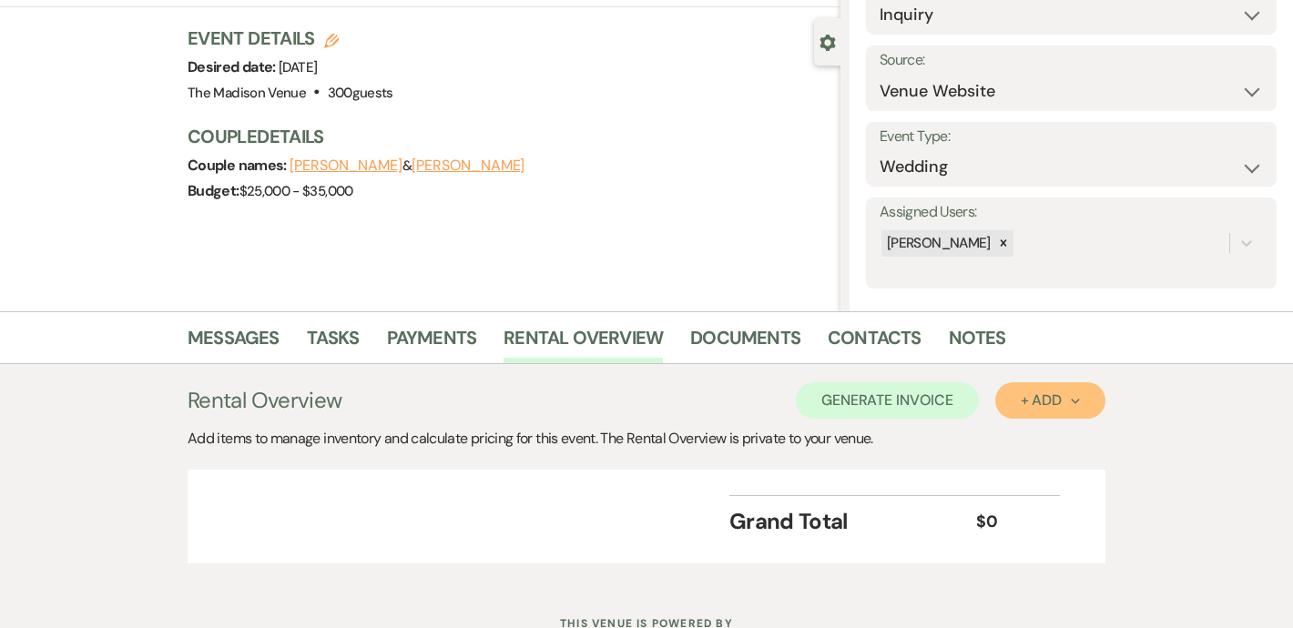
click at [1040, 412] on button "+ Add Next" at bounding box center [1050, 400] width 110 height 36
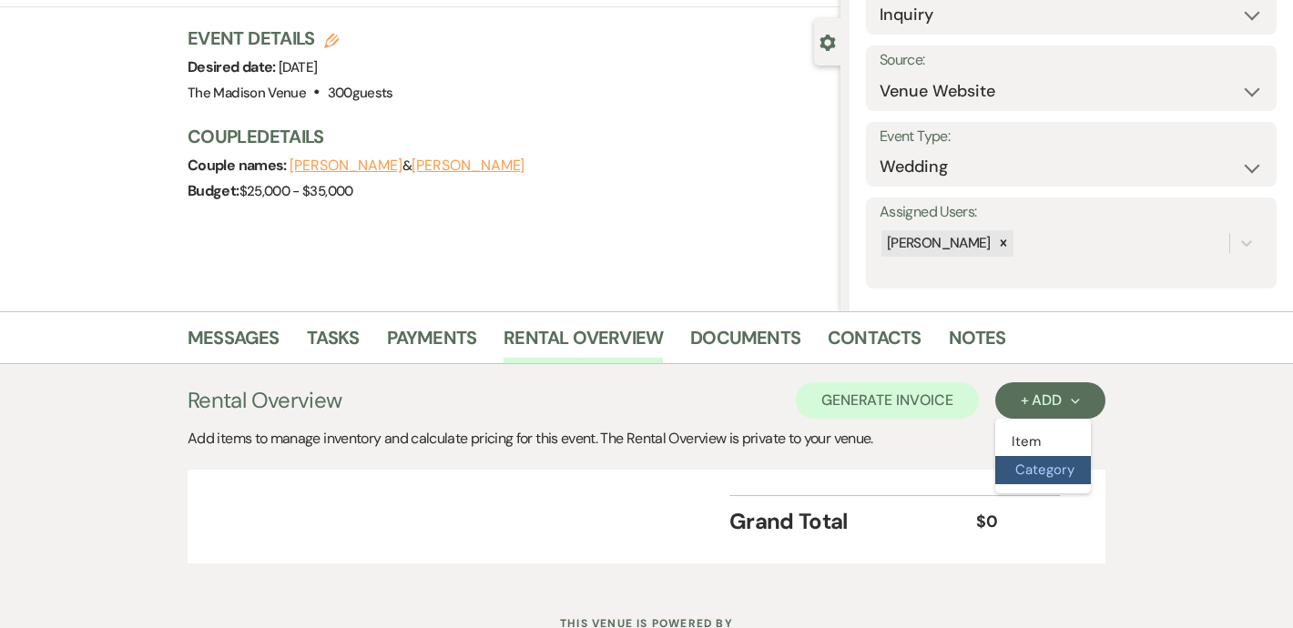
click at [1041, 459] on button "Category" at bounding box center [1043, 470] width 96 height 28
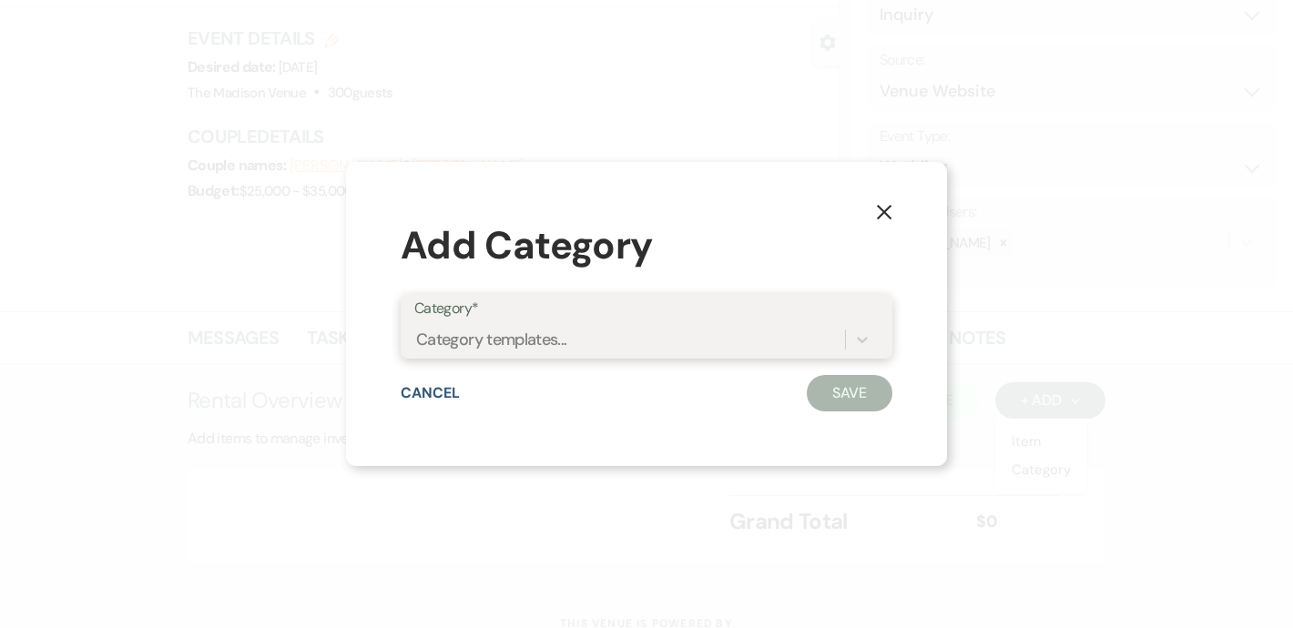
click at [543, 342] on div "Category templates..." at bounding box center [491, 339] width 151 height 25
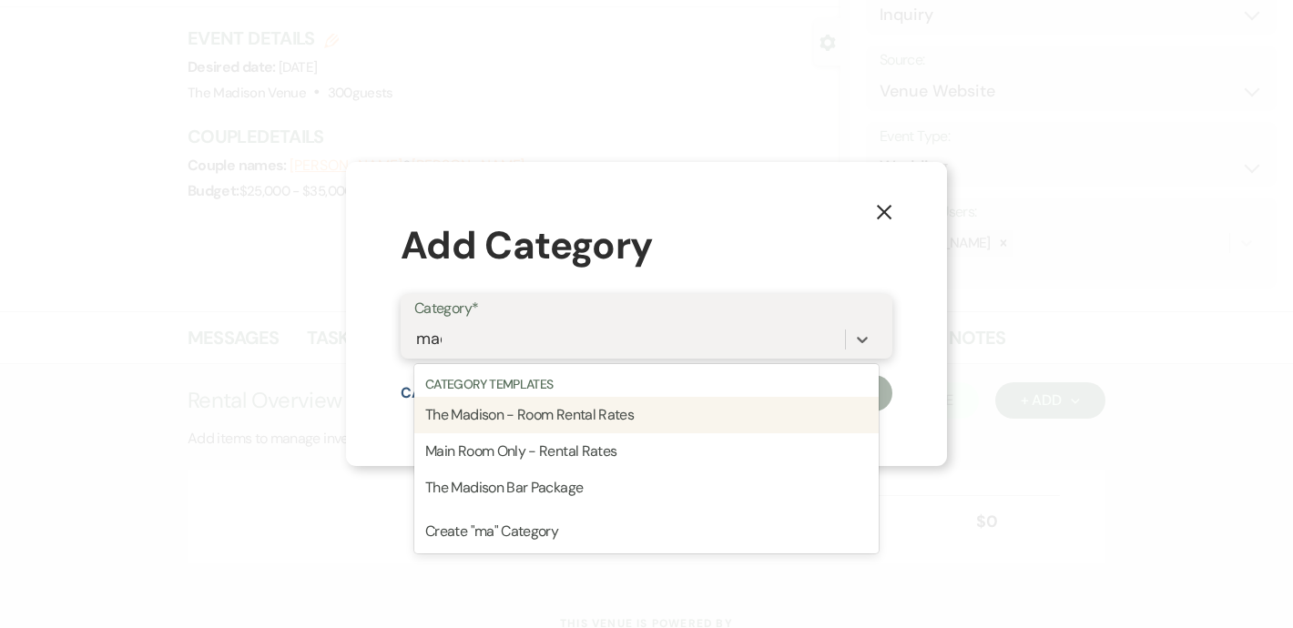
type input "madi"
click at [566, 429] on div "The Madison - Room Rental Rates" at bounding box center [646, 415] width 464 height 36
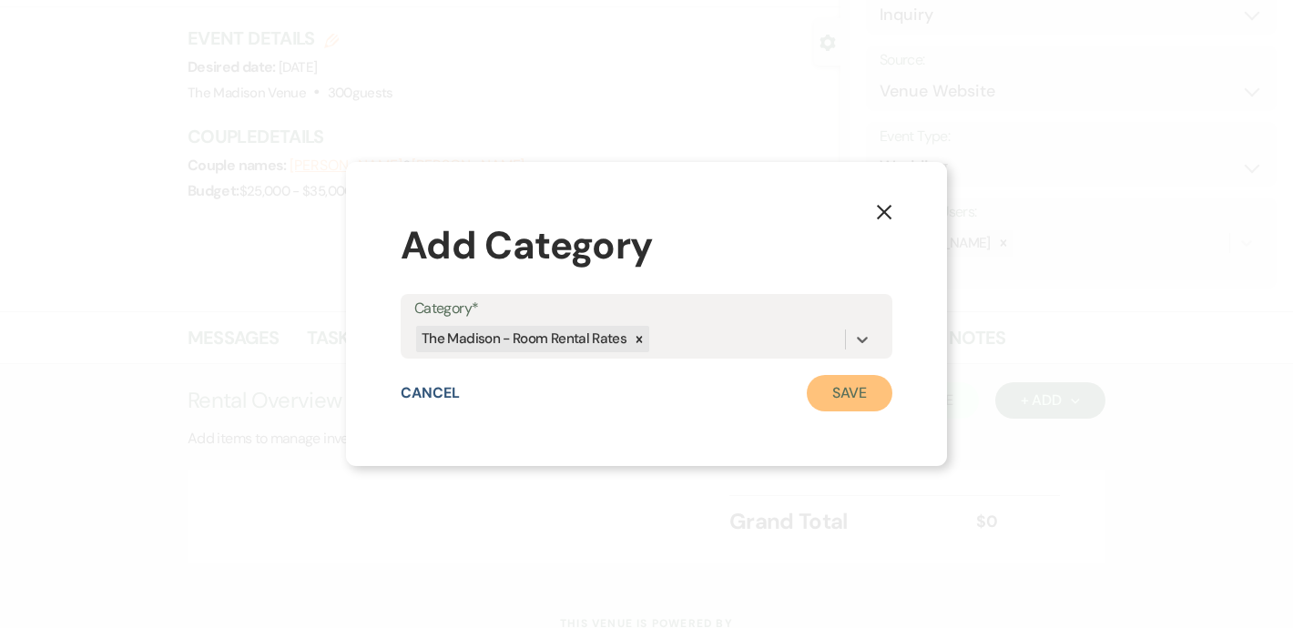
click at [863, 389] on button "Save" at bounding box center [850, 393] width 86 height 36
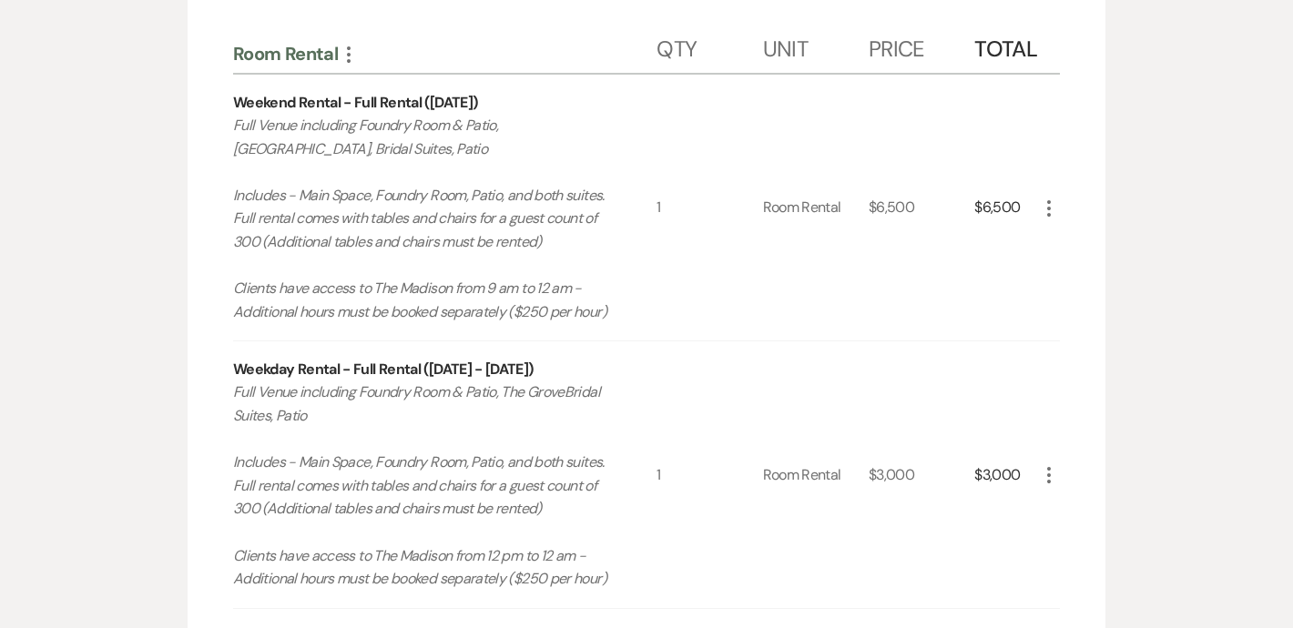
scroll to position [624, 0]
click at [1051, 477] on icon "More" at bounding box center [1049, 474] width 22 height 22
click at [1088, 537] on button "X Delete" at bounding box center [1087, 539] width 98 height 29
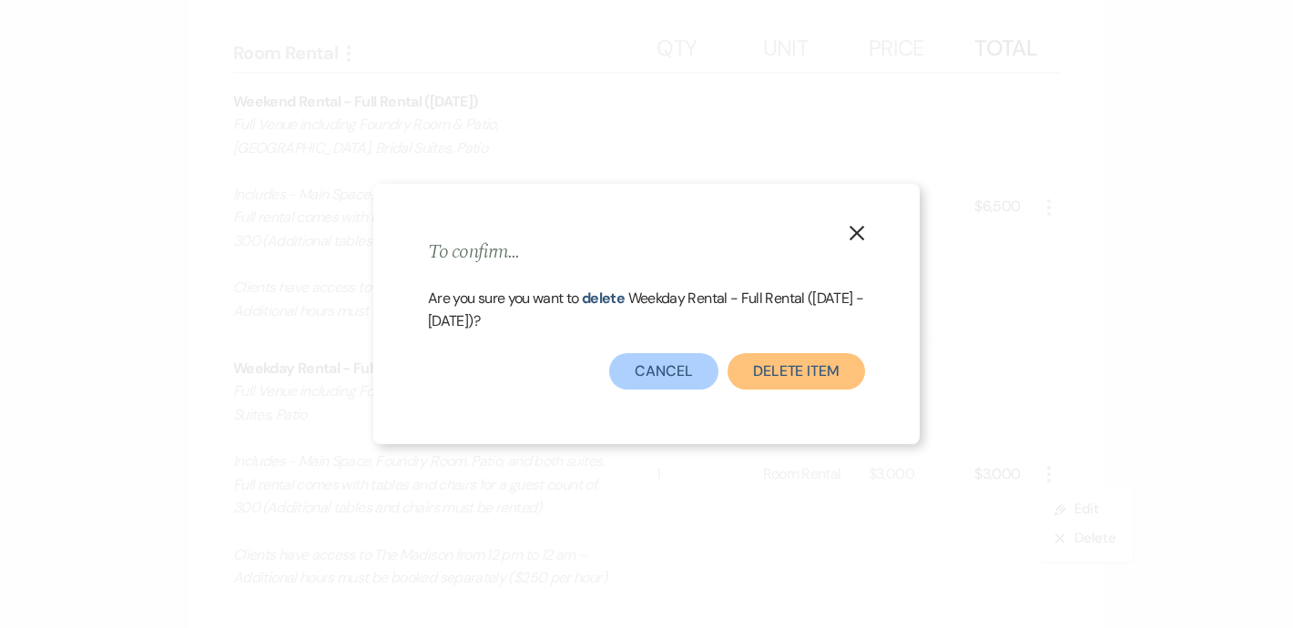
click at [784, 372] on button "Delete Item" at bounding box center [797, 371] width 138 height 36
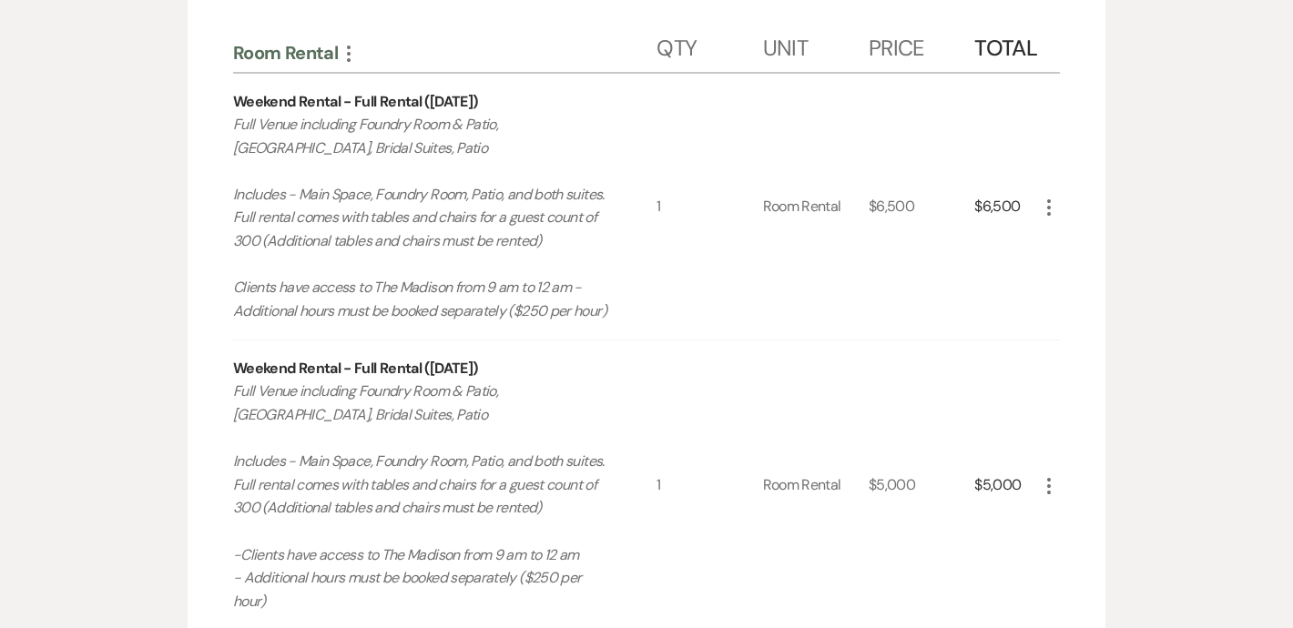
click at [1046, 477] on icon "More" at bounding box center [1049, 486] width 22 height 22
click at [1085, 557] on button "X Delete" at bounding box center [1087, 550] width 98 height 29
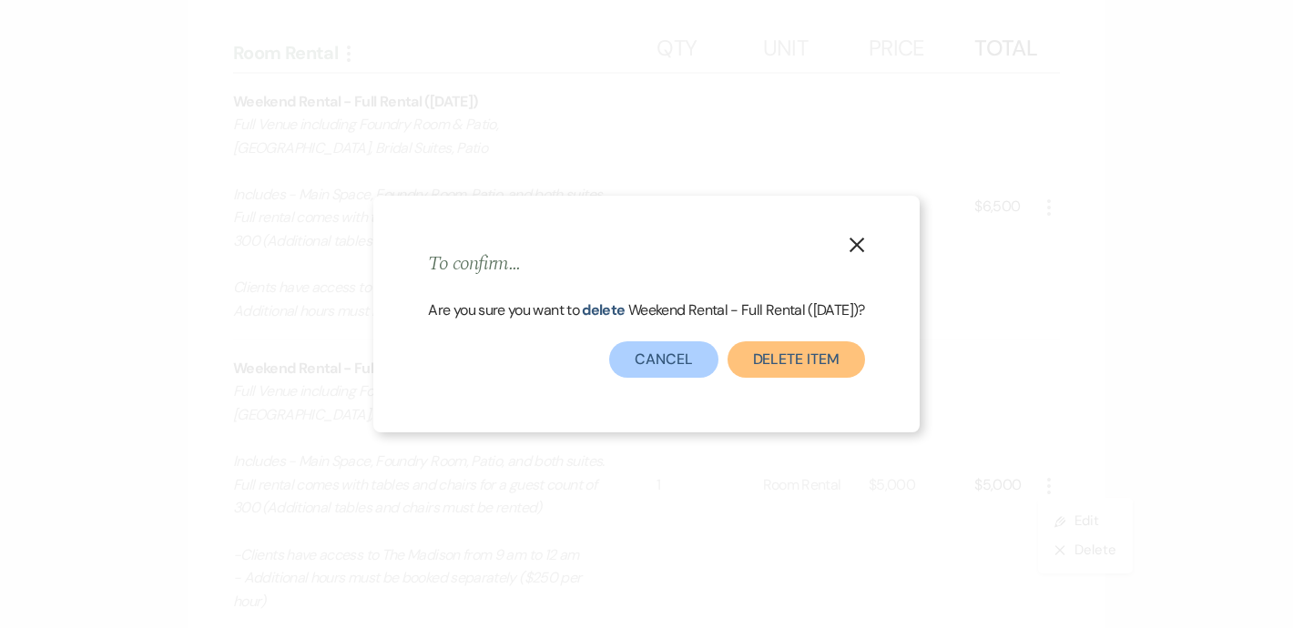
click at [803, 372] on button "Delete Item" at bounding box center [797, 359] width 138 height 36
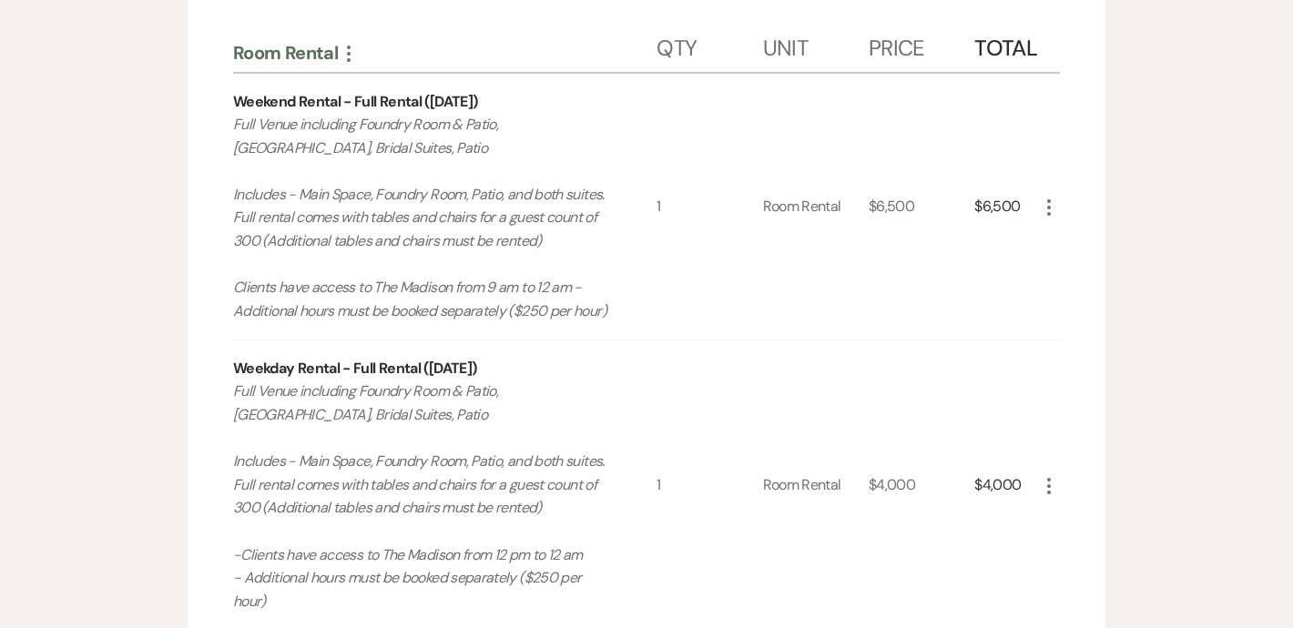
click at [1054, 491] on icon "More" at bounding box center [1049, 486] width 22 height 22
click at [1097, 564] on button "X Delete" at bounding box center [1087, 550] width 98 height 29
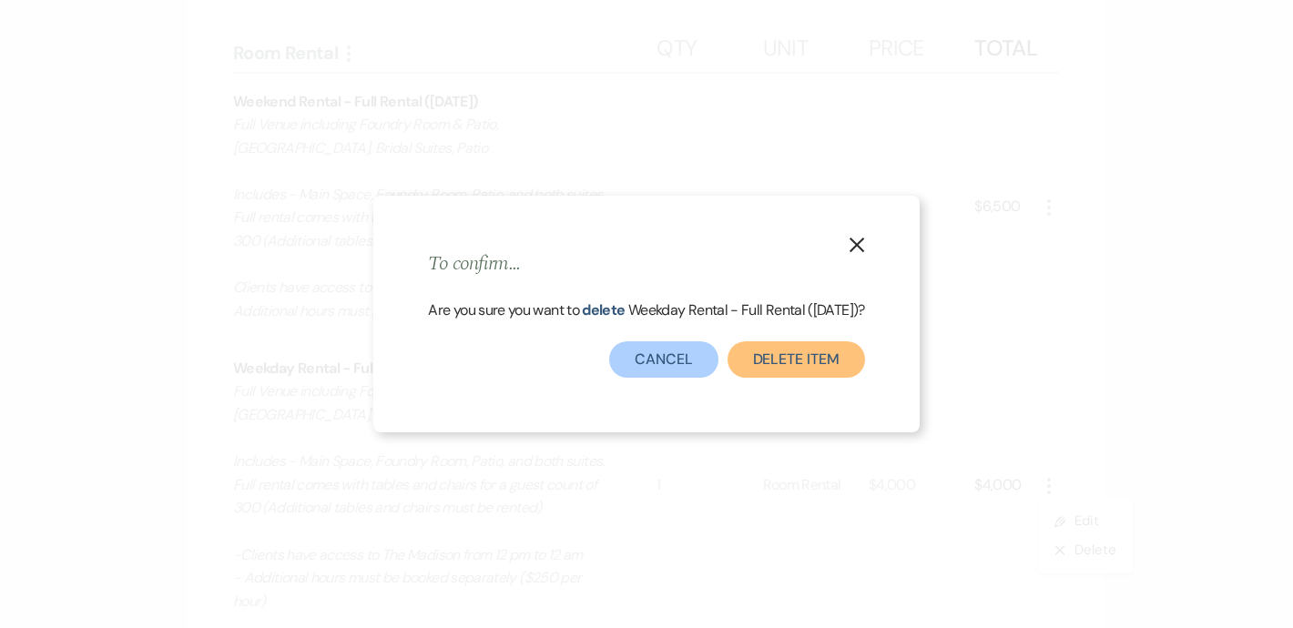
click at [775, 362] on button "Delete Item" at bounding box center [797, 359] width 138 height 36
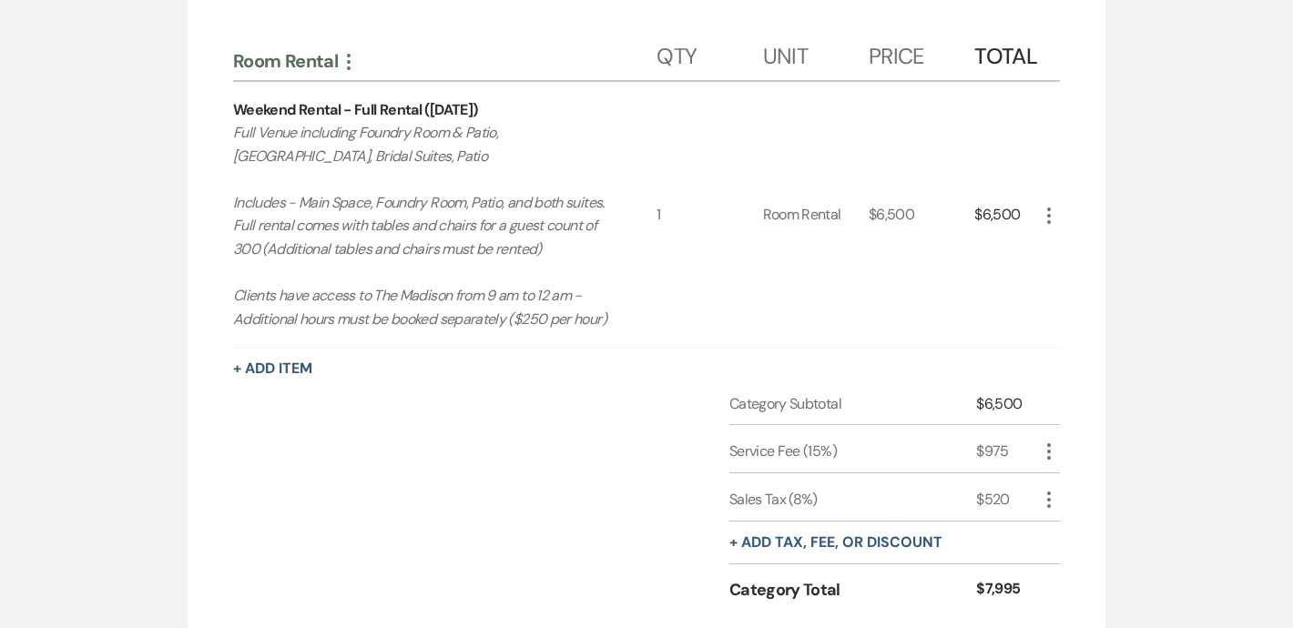
scroll to position [216, 0]
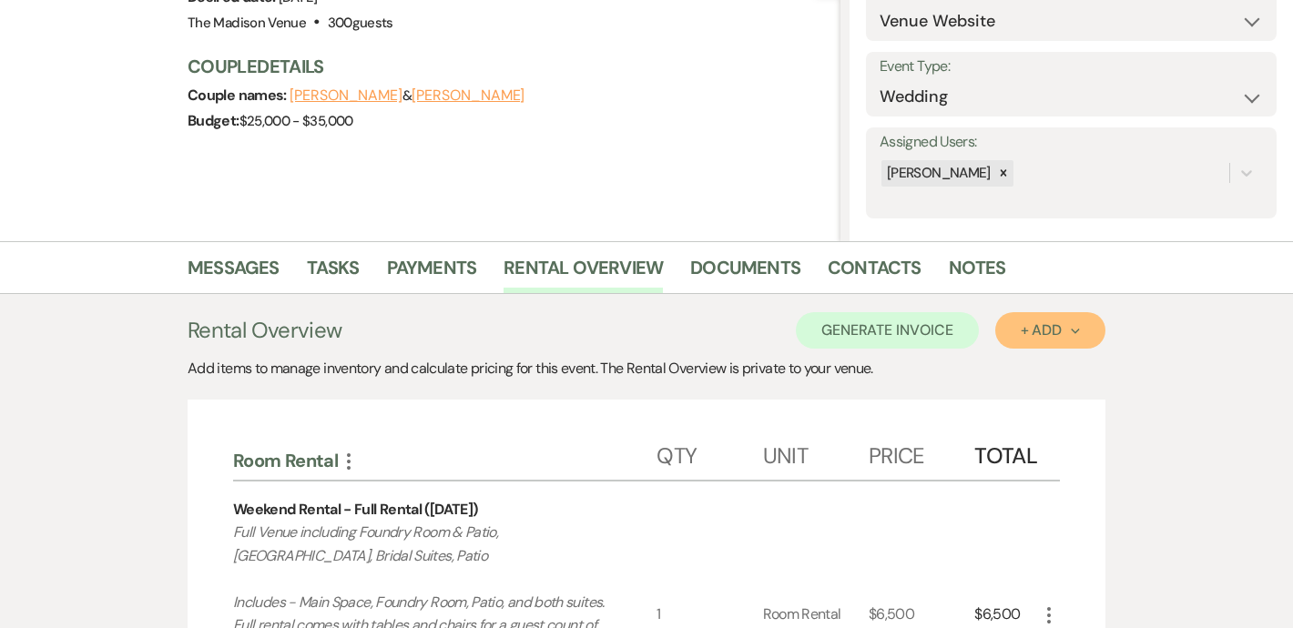
click at [1053, 325] on div "+ Add Next" at bounding box center [1050, 330] width 59 height 15
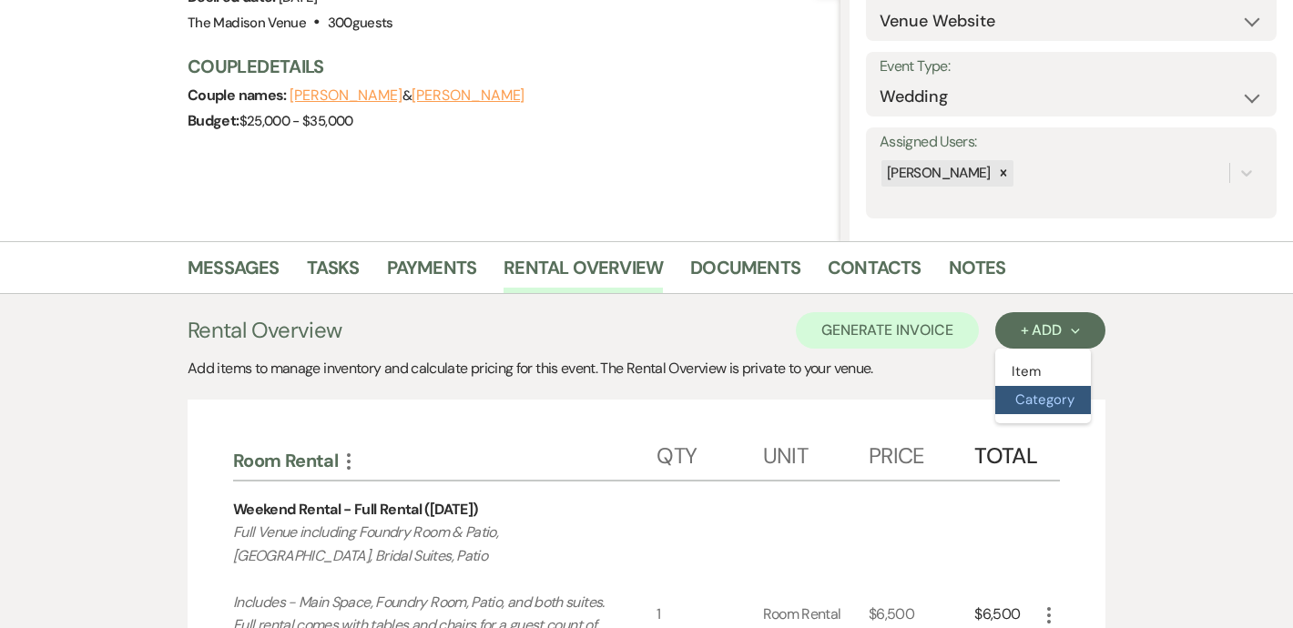
click at [1044, 392] on button "Category" at bounding box center [1043, 400] width 96 height 28
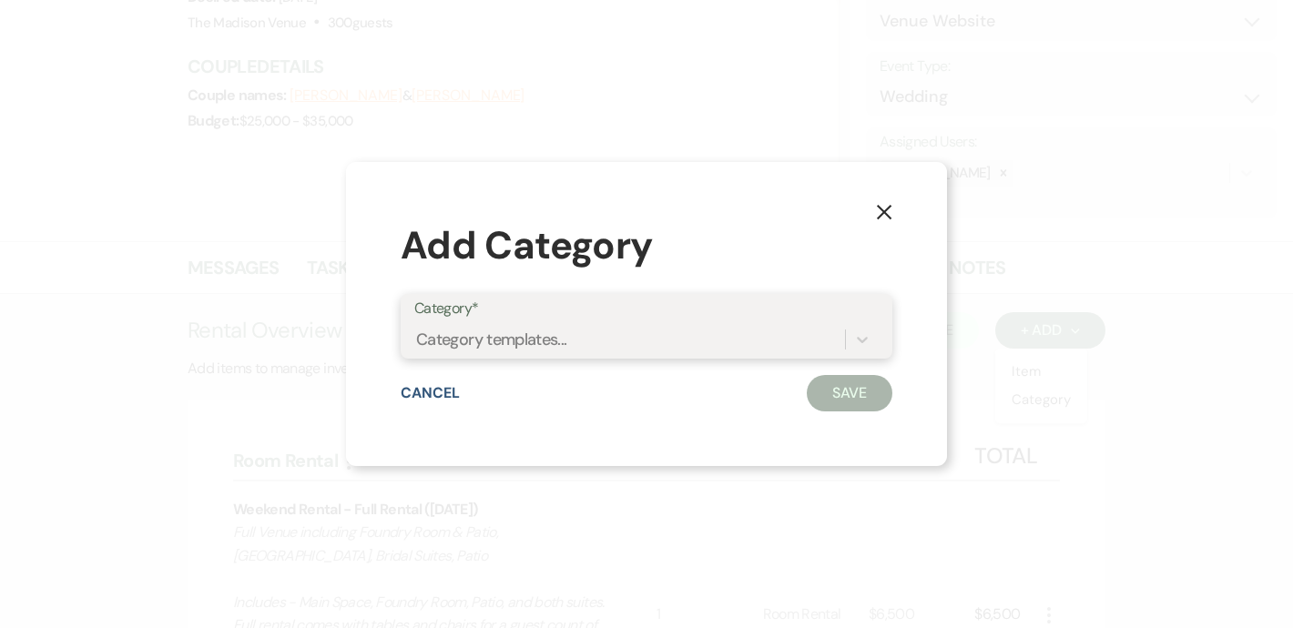
click at [673, 337] on div "Category templates..." at bounding box center [629, 339] width 431 height 32
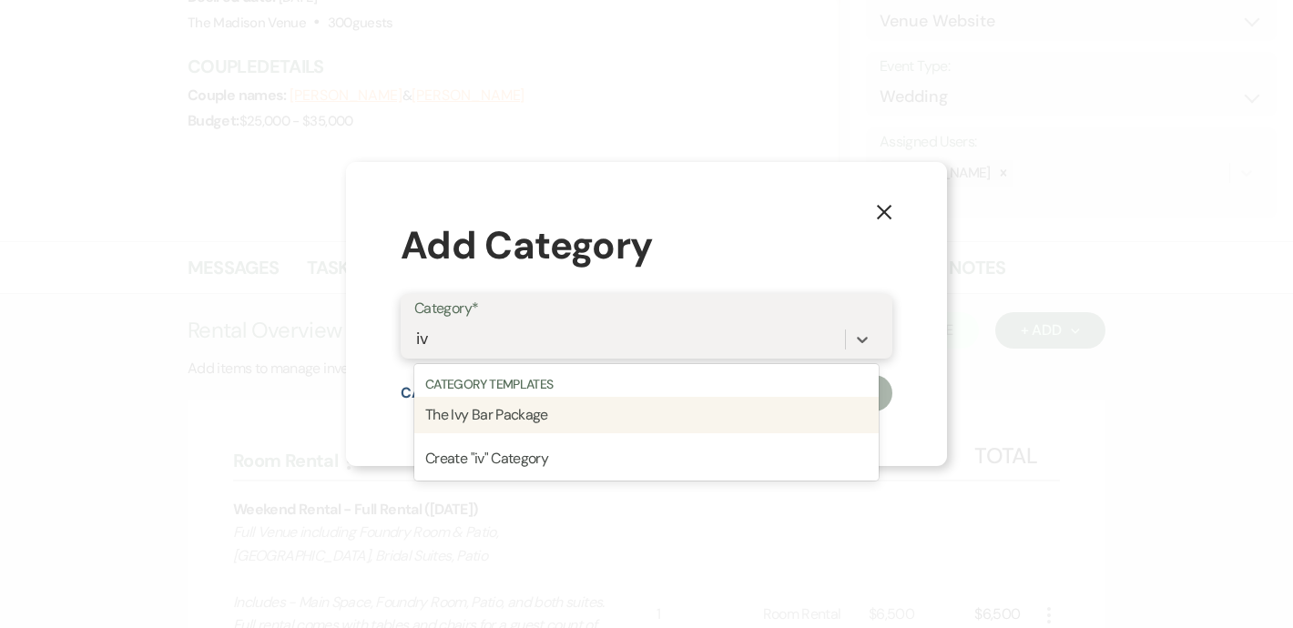
type input "ivy"
click at [590, 414] on div "The Ivy Bar Package" at bounding box center [646, 415] width 464 height 36
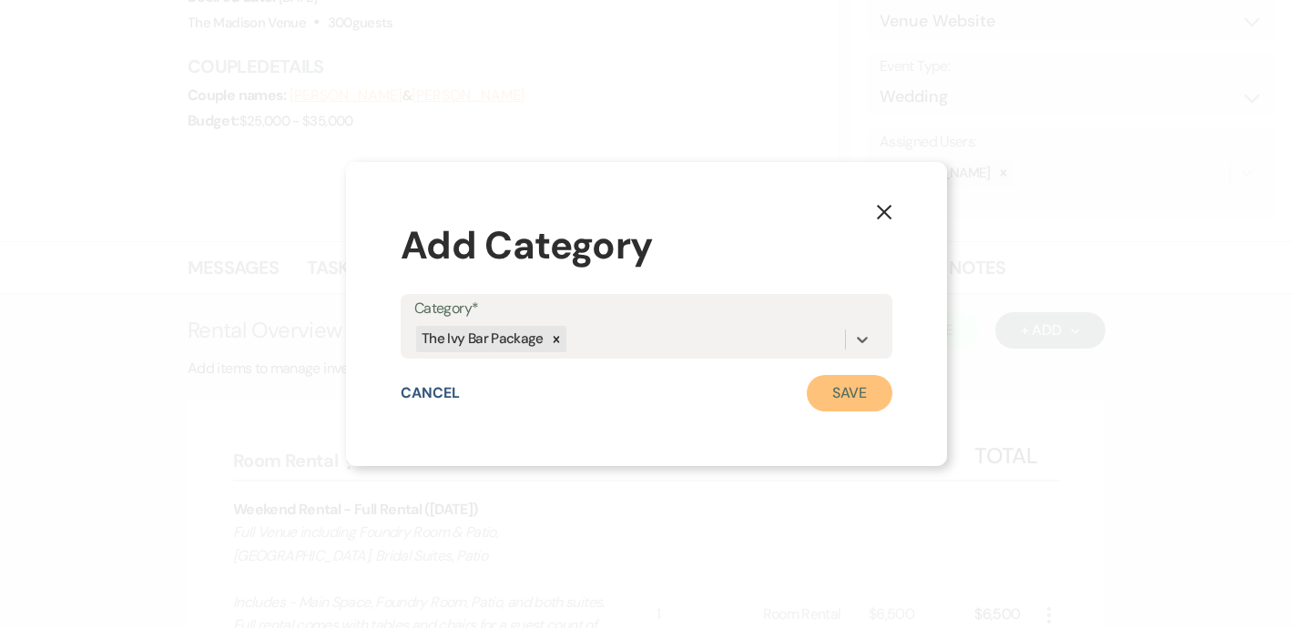
click at [845, 389] on button "Save" at bounding box center [850, 393] width 86 height 36
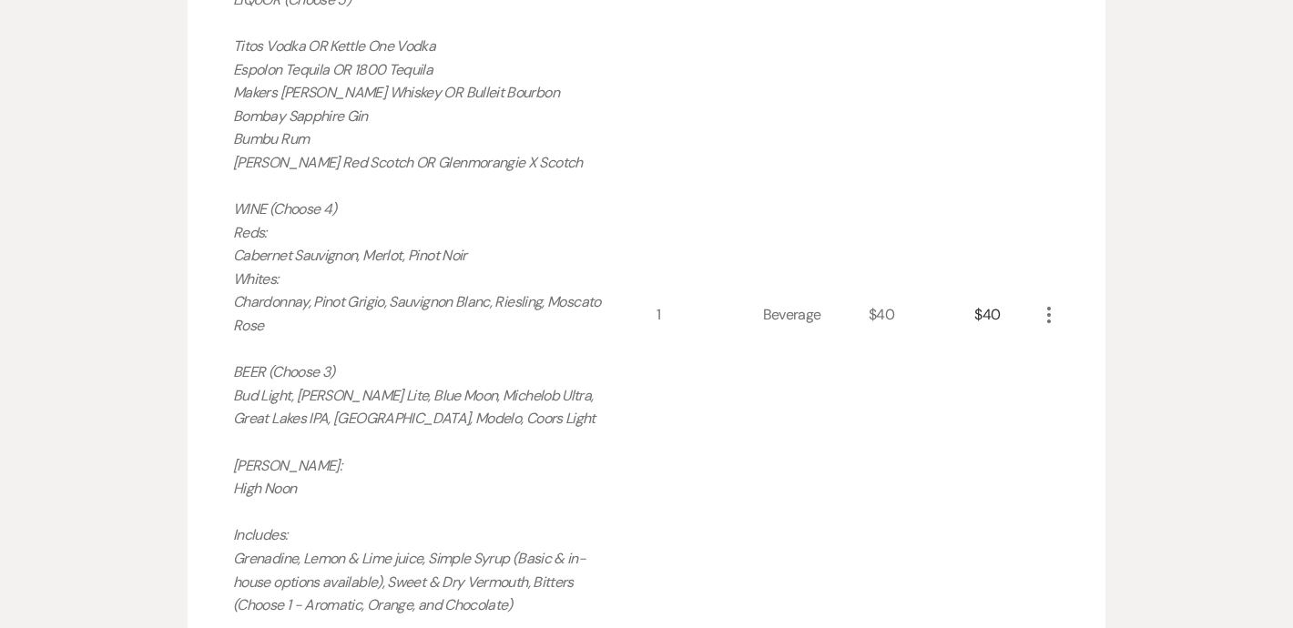
scroll to position [1476, 0]
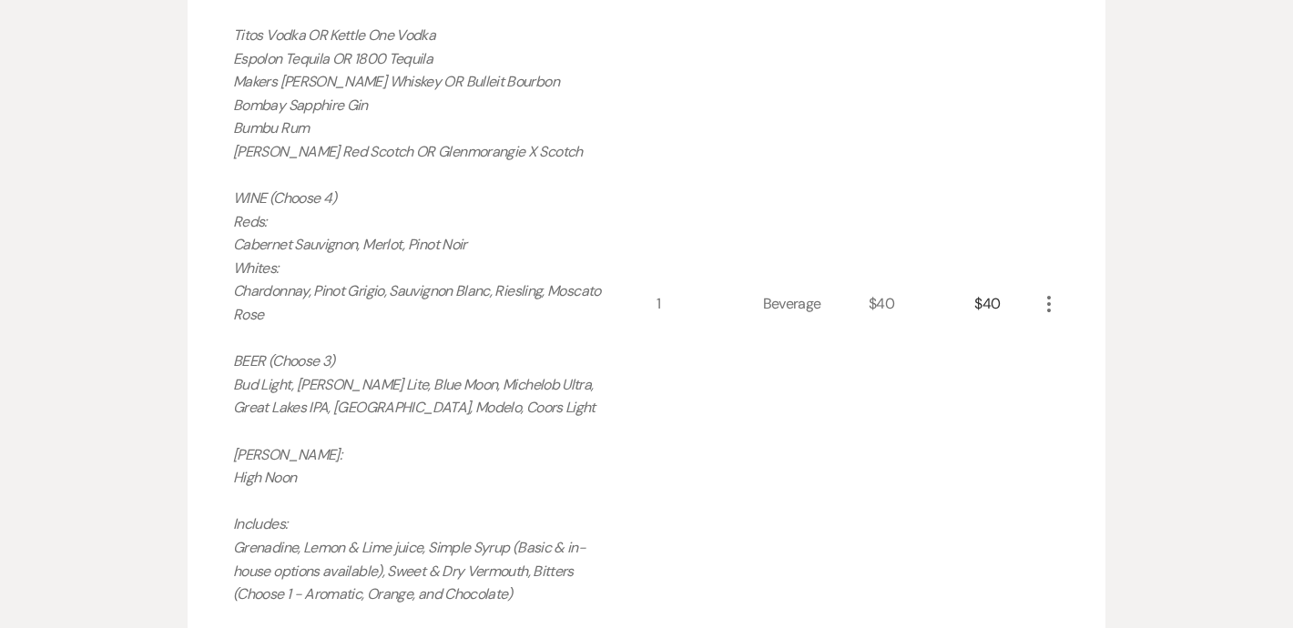
click at [1049, 300] on icon "More" at bounding box center [1049, 304] width 22 height 22
click at [1086, 338] on button "Pencil Edit" at bounding box center [1085, 339] width 95 height 29
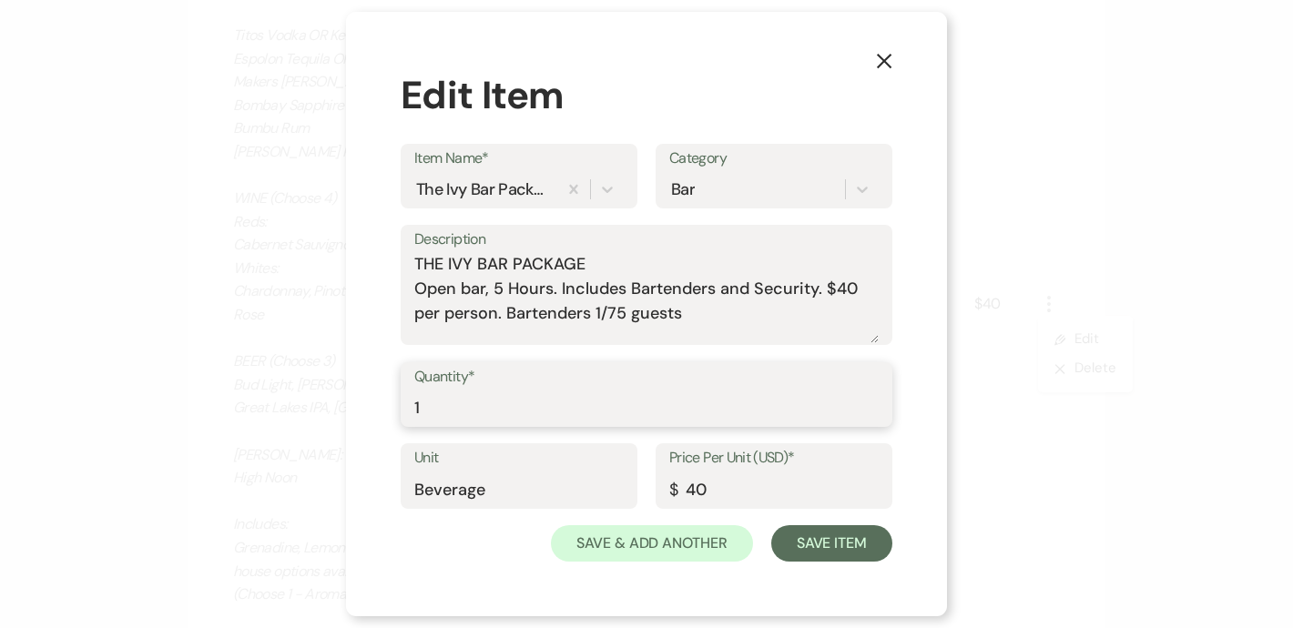
click at [544, 413] on input "1" at bounding box center [646, 408] width 464 height 36
type input "275"
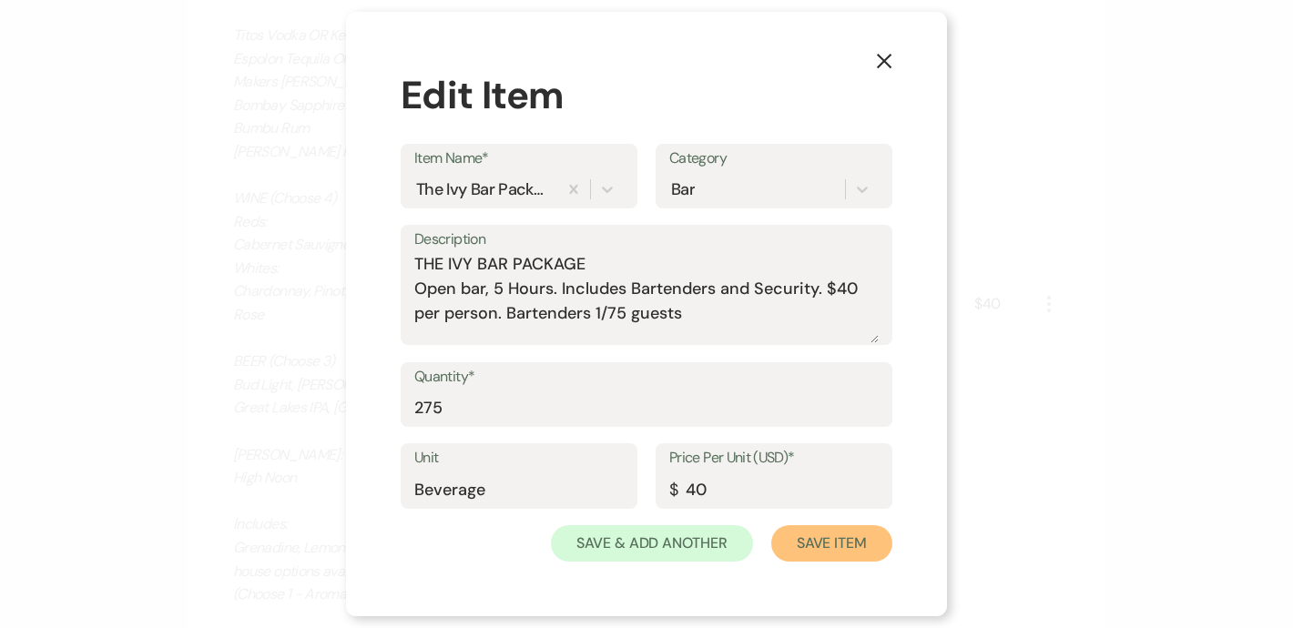
click at [833, 535] on button "Save Item" at bounding box center [831, 543] width 121 height 36
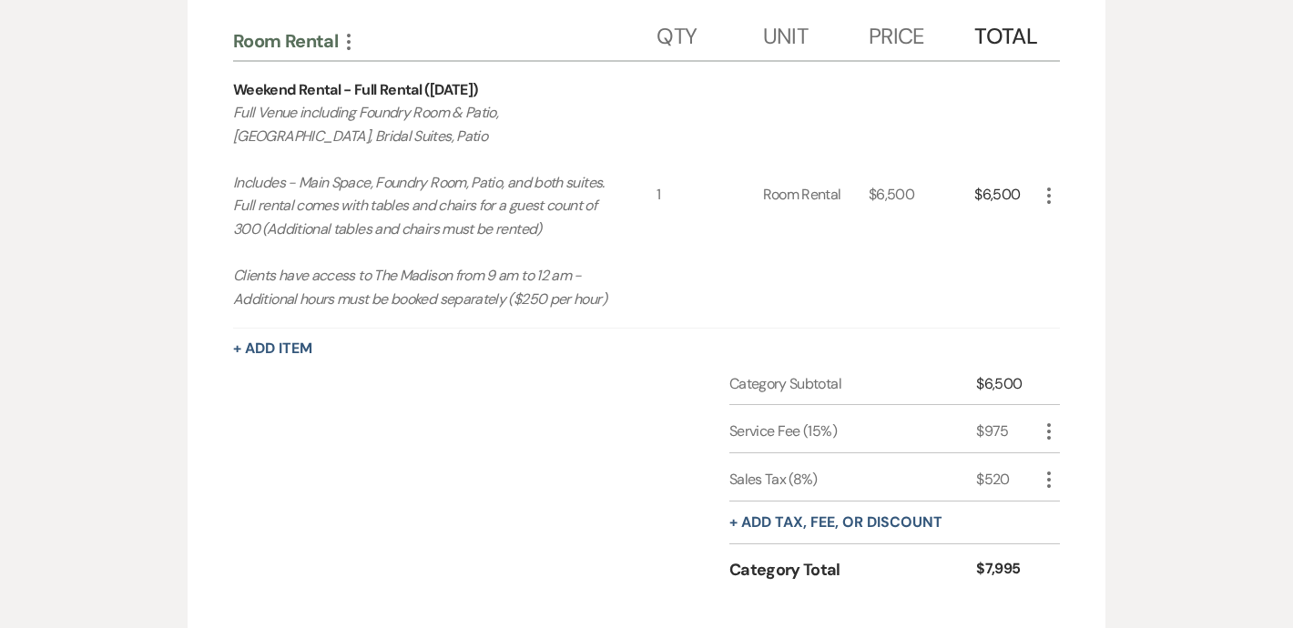
scroll to position [705, 0]
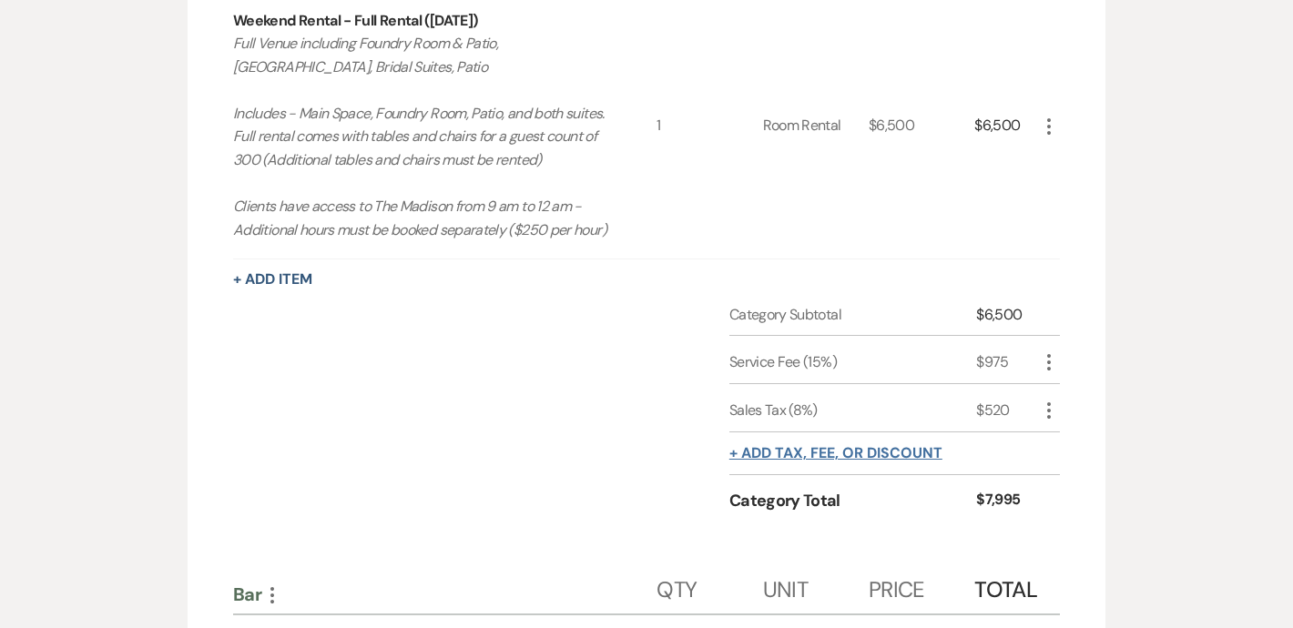
click at [785, 452] on button "+ Add tax, fee, or discount" at bounding box center [835, 453] width 213 height 15
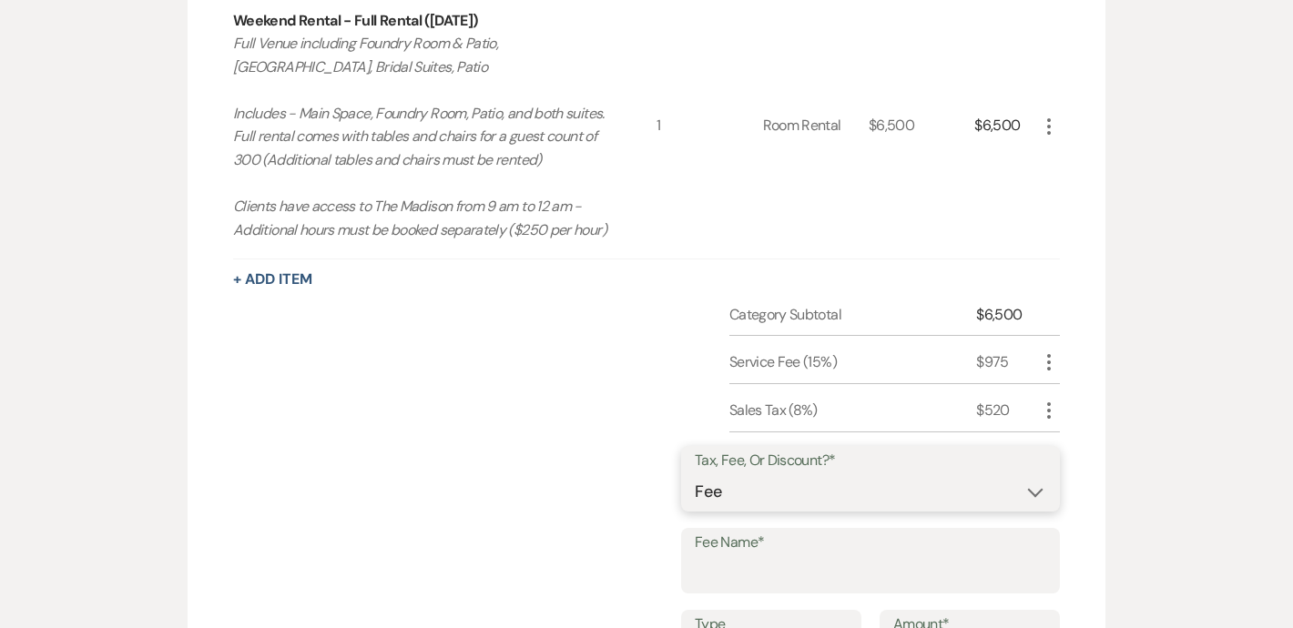
click at [713, 488] on select "Fee Discount Tax" at bounding box center [870, 492] width 351 height 36
select select "2"
click at [709, 474] on select "Fee Discount Tax" at bounding box center [870, 492] width 351 height 36
click at [743, 568] on input "Fee Name*" at bounding box center [870, 574] width 351 height 36
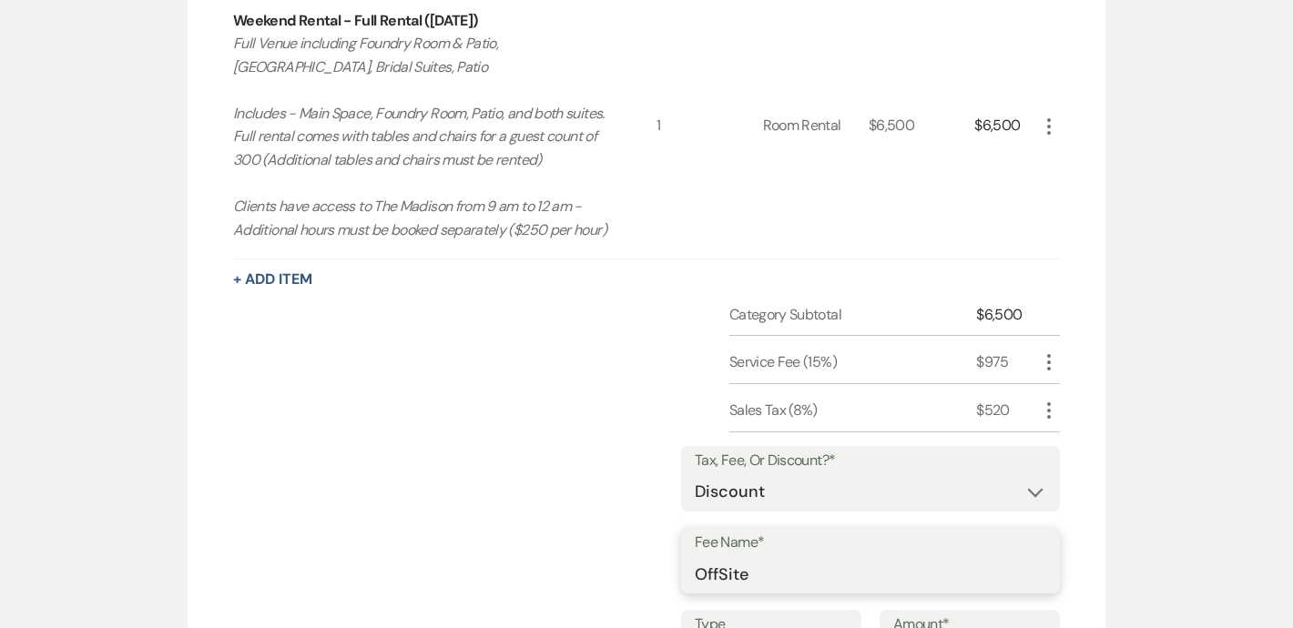
scroll to position [860, 0]
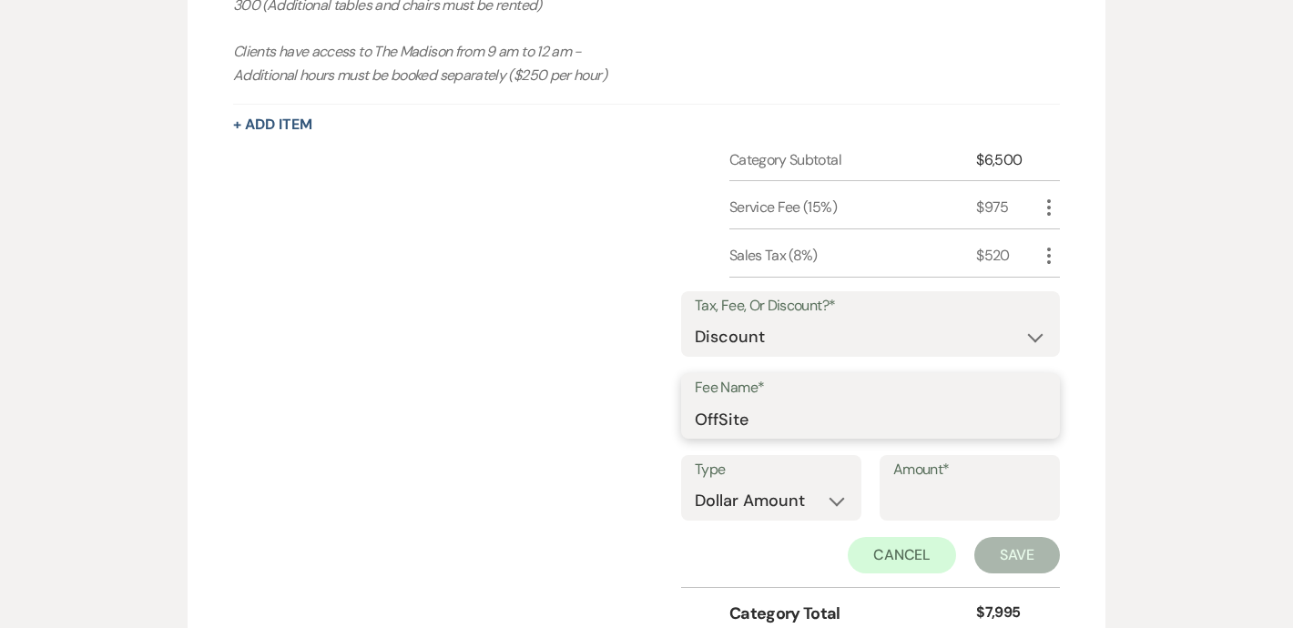
type input "OffSite"
click at [966, 493] on input "Amount*" at bounding box center [969, 502] width 153 height 36
type input "500"
click at [1016, 553] on button "Save" at bounding box center [1017, 555] width 86 height 36
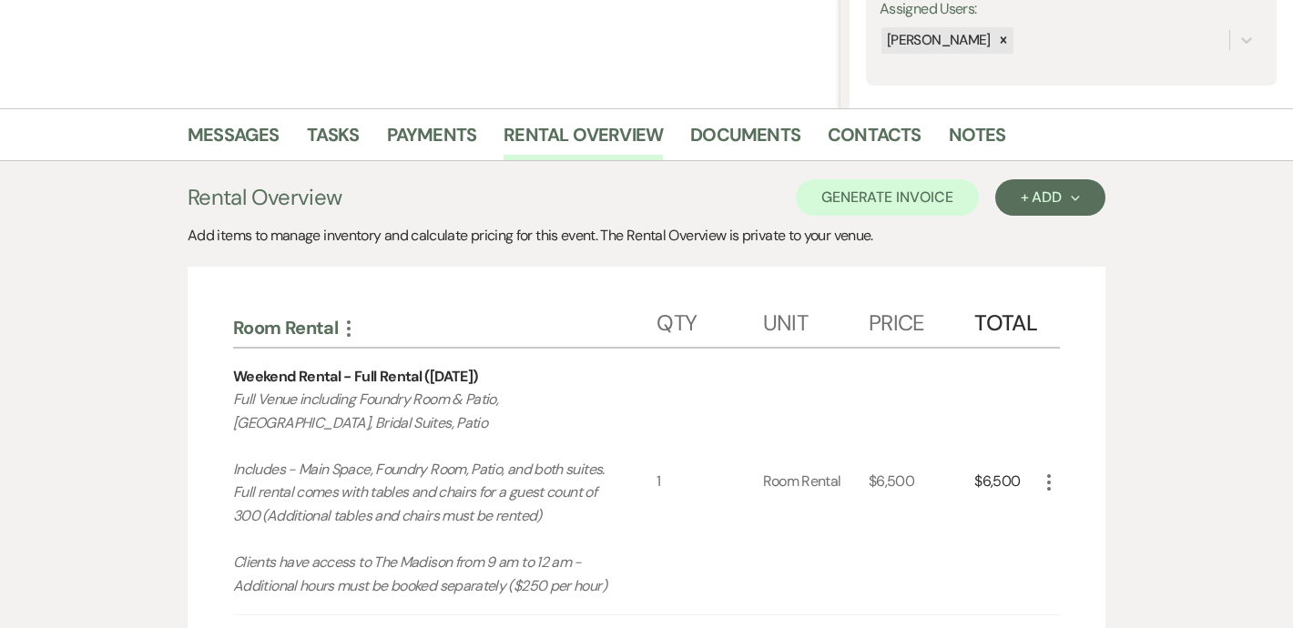
scroll to position [346, 0]
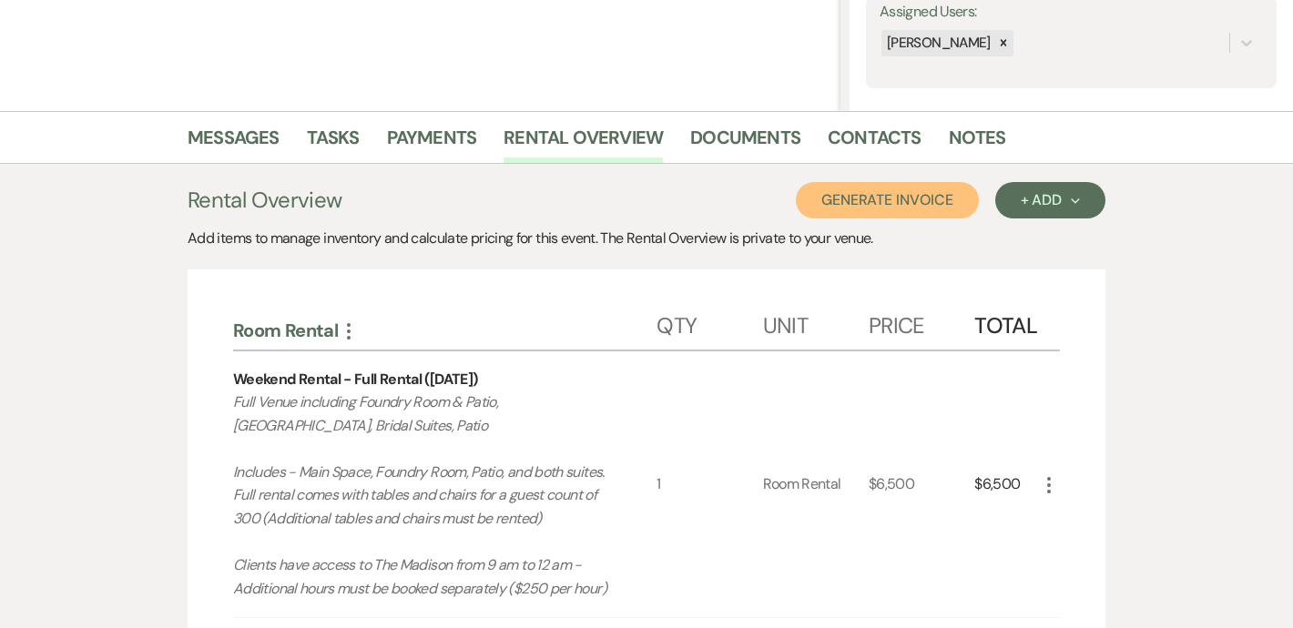
click at [874, 203] on button "Generate Invoice" at bounding box center [887, 200] width 183 height 36
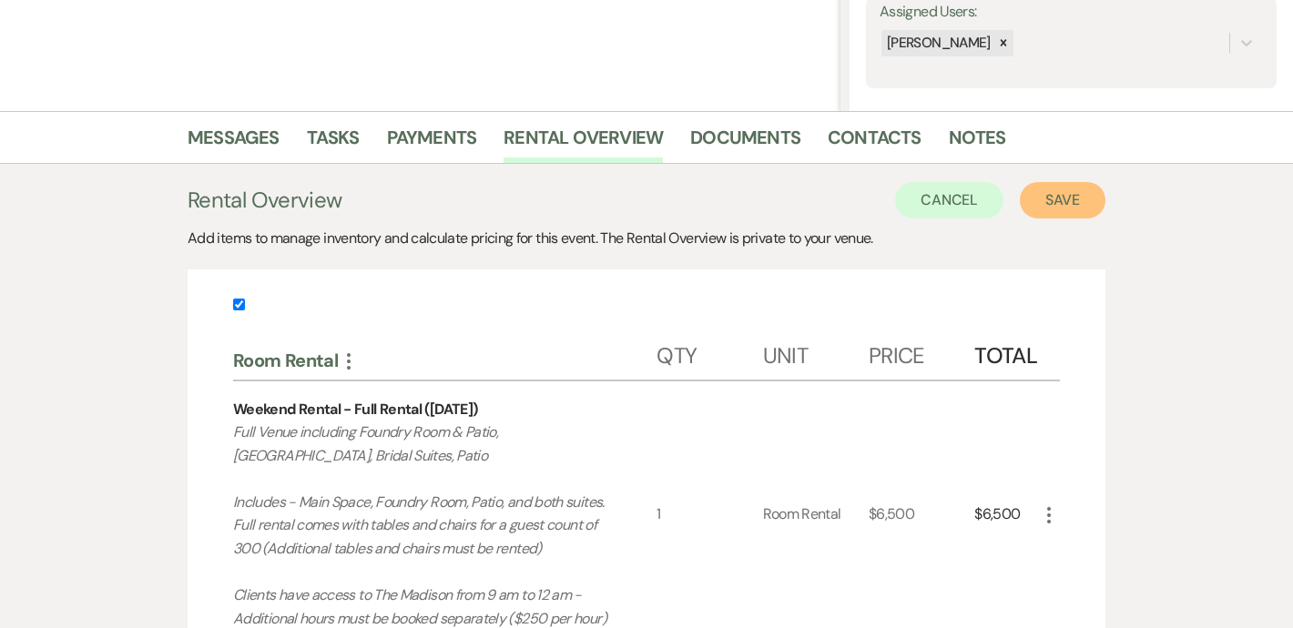
click at [1053, 203] on button "Save" at bounding box center [1063, 200] width 86 height 36
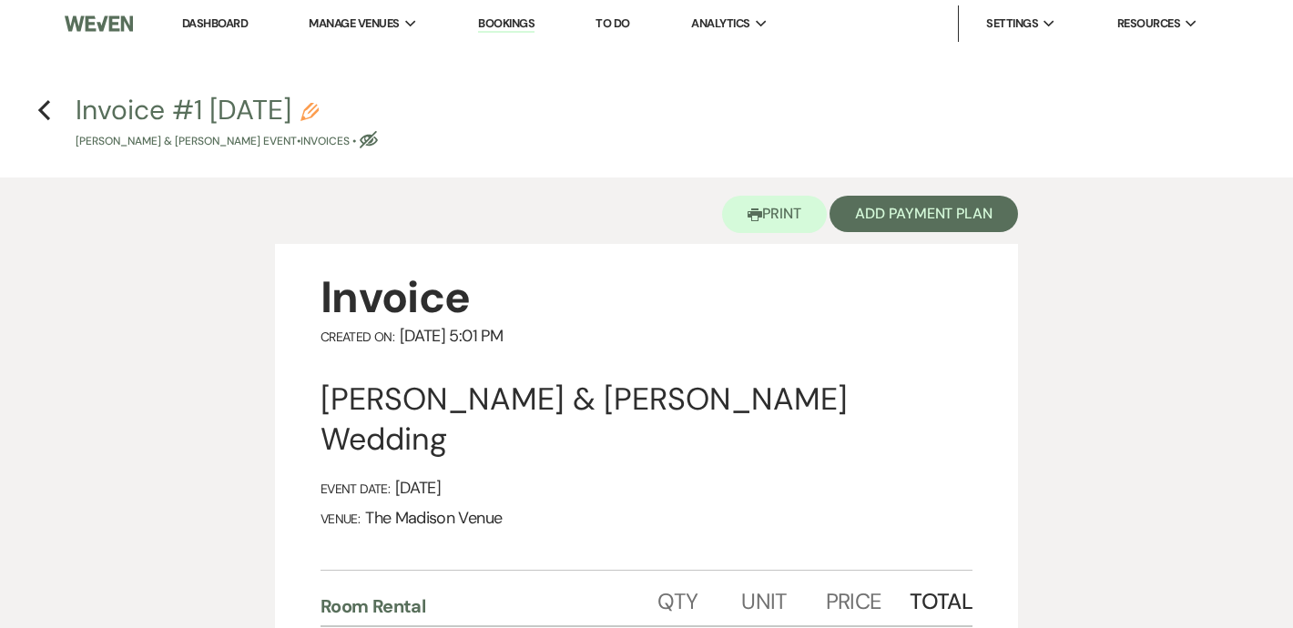
click at [319, 115] on icon "Pencil" at bounding box center [309, 112] width 18 height 18
select select "22"
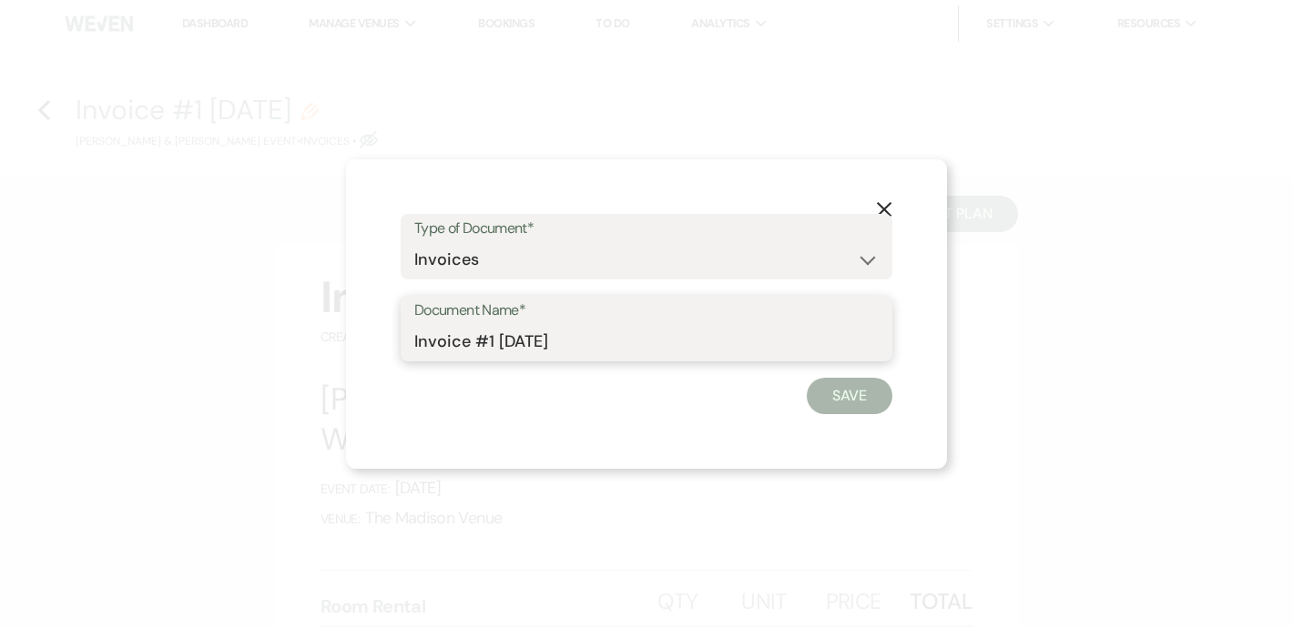
click at [456, 346] on input "Invoice #1 9-16-2025" at bounding box center [646, 342] width 464 height 36
type input "Ivy -275"
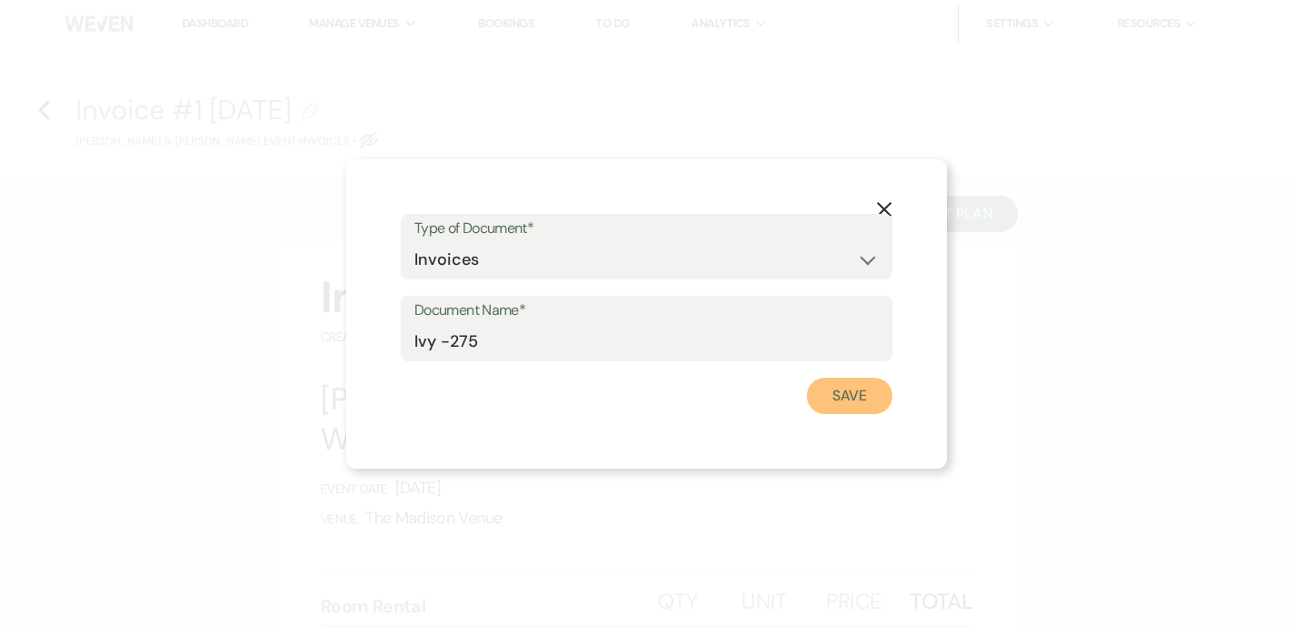
click at [858, 401] on button "Save" at bounding box center [850, 396] width 86 height 36
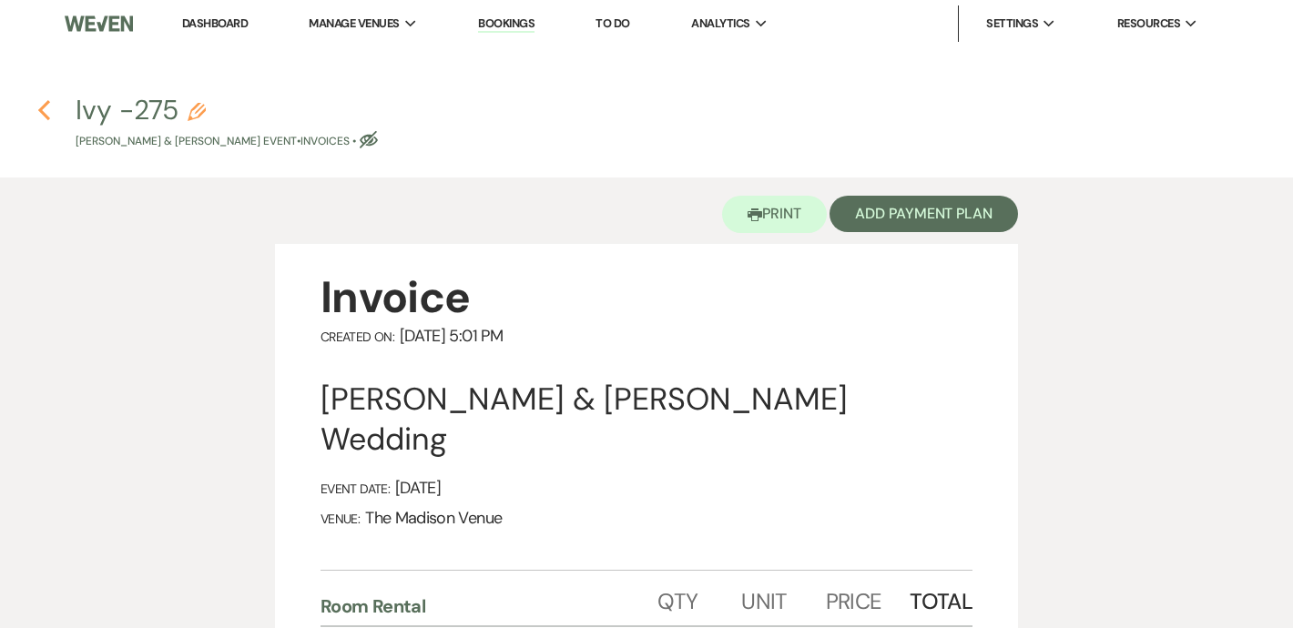
click at [43, 109] on icon "Previous" at bounding box center [44, 110] width 14 height 22
select select "5"
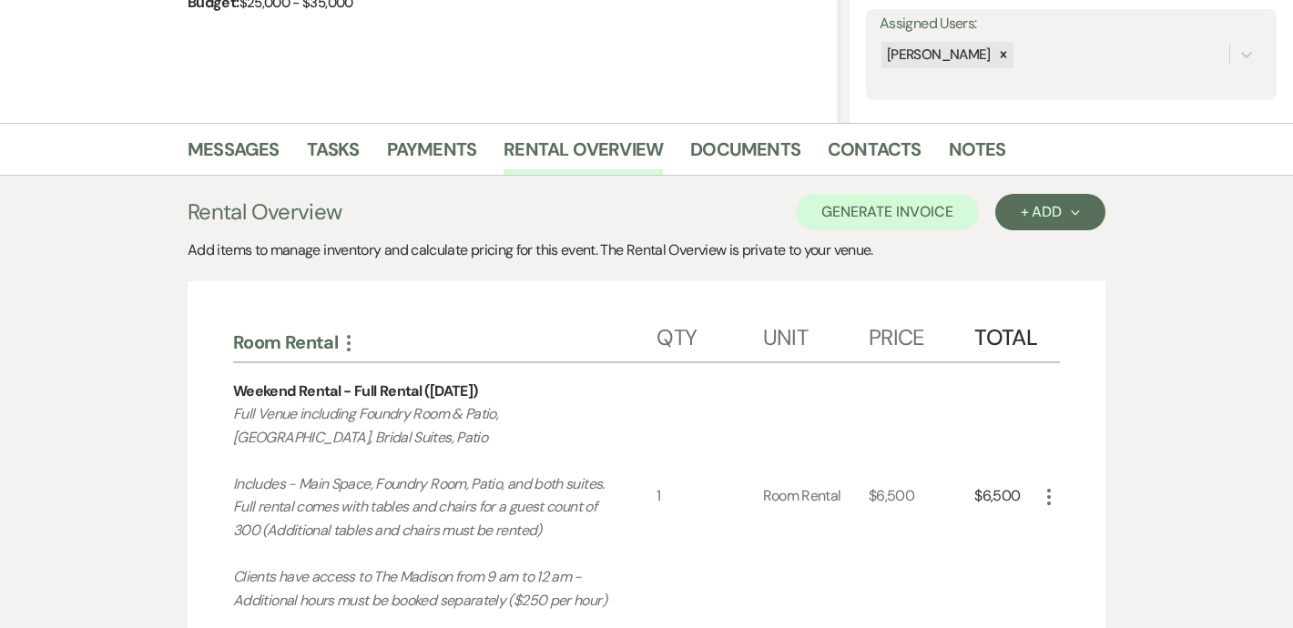
scroll to position [333, 0]
click at [238, 141] on link "Messages" at bounding box center [234, 156] width 92 height 40
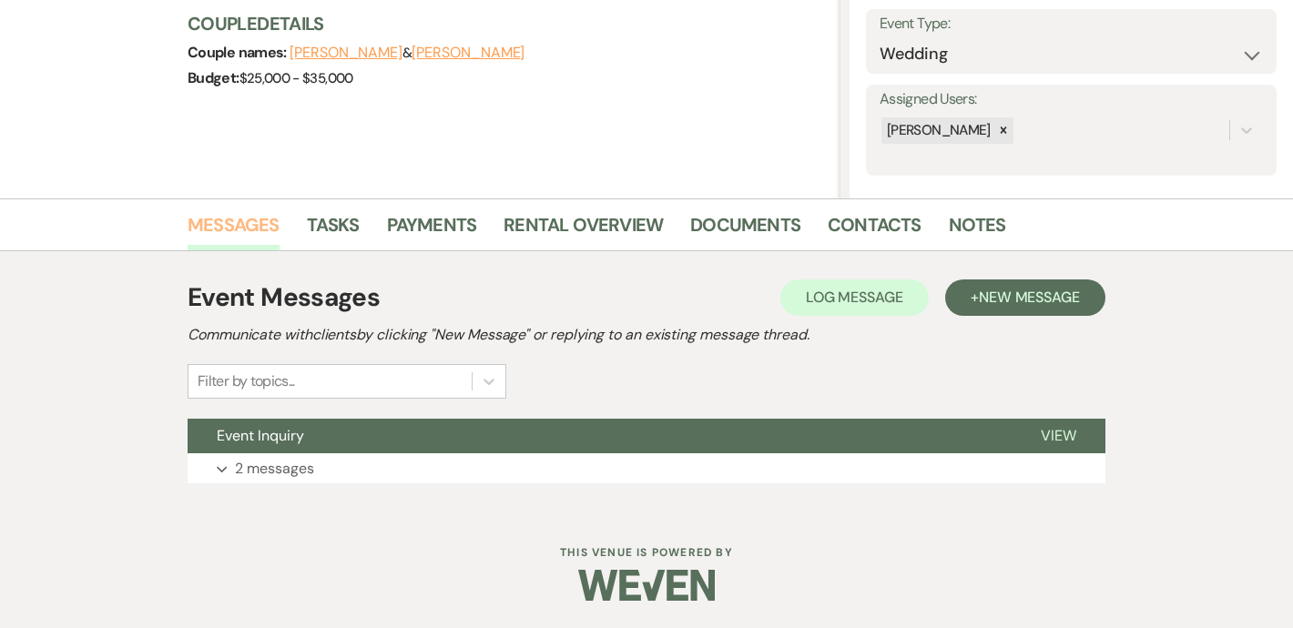
scroll to position [259, 0]
click at [1033, 300] on span "New Message" at bounding box center [1029, 297] width 101 height 19
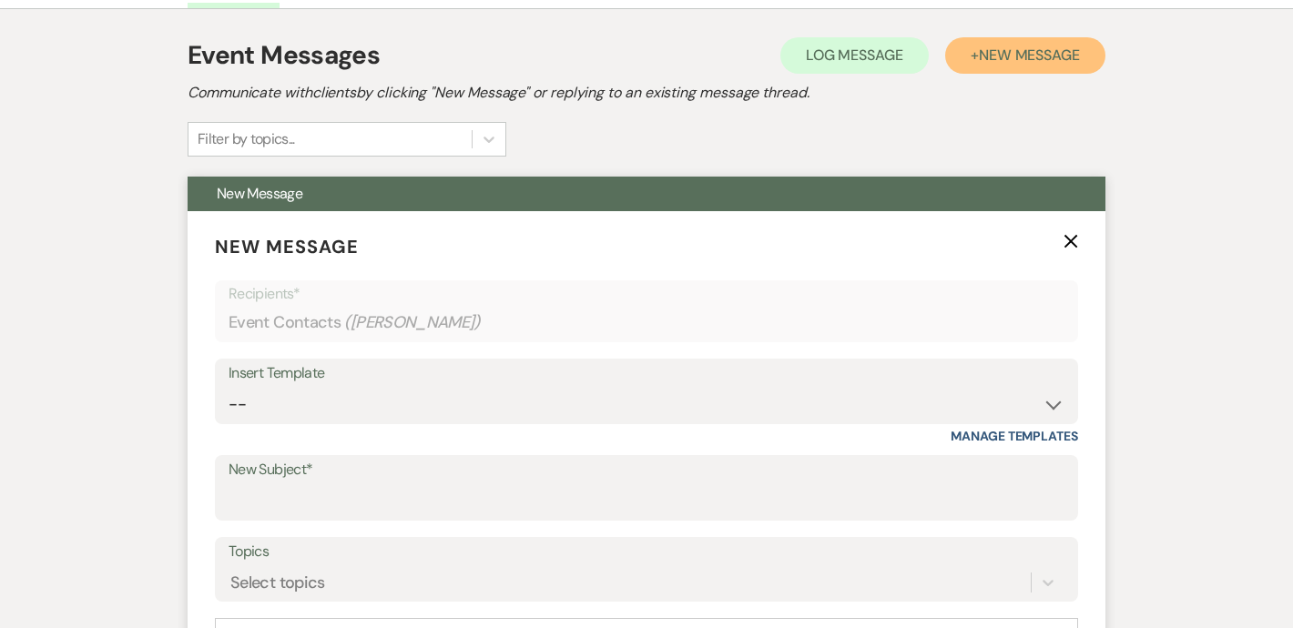
scroll to position [500, 0]
click at [481, 411] on select "-- Weven Planning Portal Introduction (Booked Events) Corporate Lead Follow Up …" at bounding box center [647, 406] width 836 height 36
select select "3706"
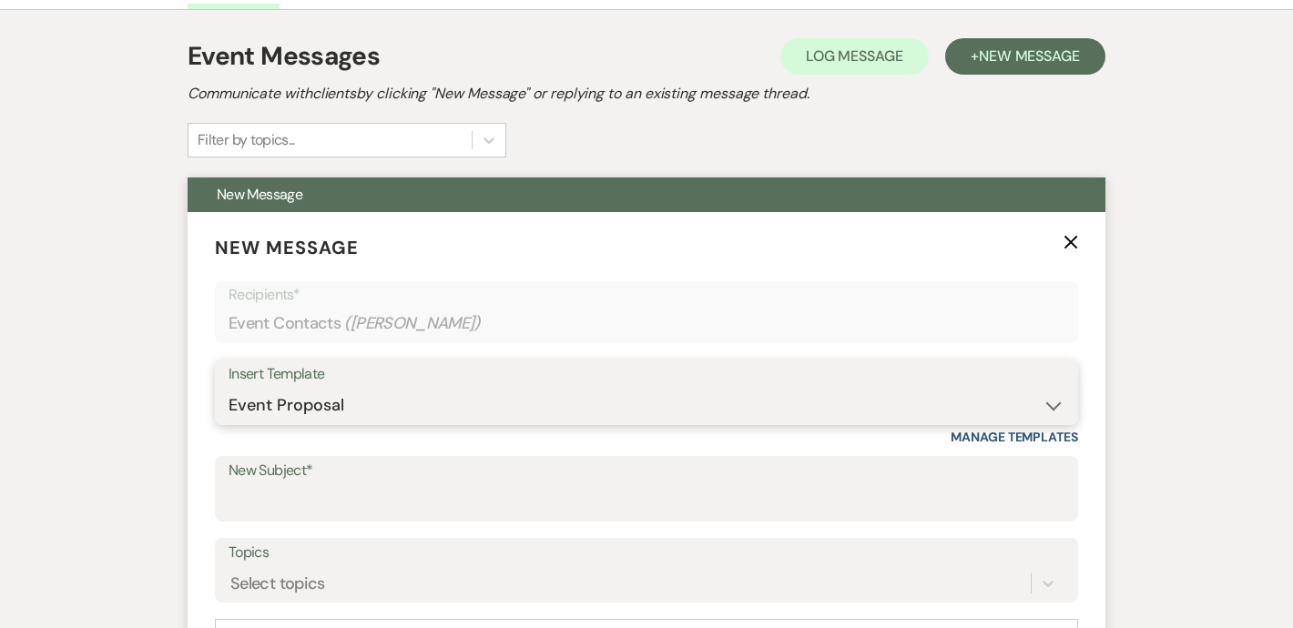
click at [229, 388] on select "-- Weven Planning Portal Introduction (Booked Events) Corporate Lead Follow Up …" at bounding box center [647, 406] width 836 height 36
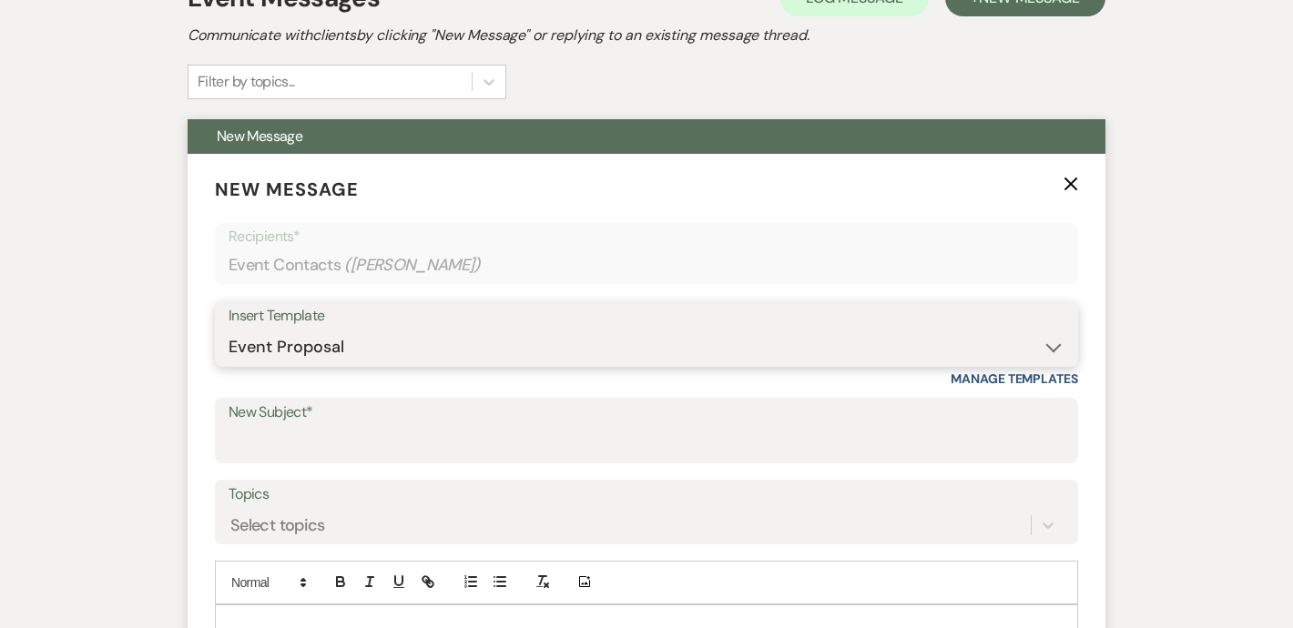
type input "The Madison Venue | Proposal & Contract Agreement"
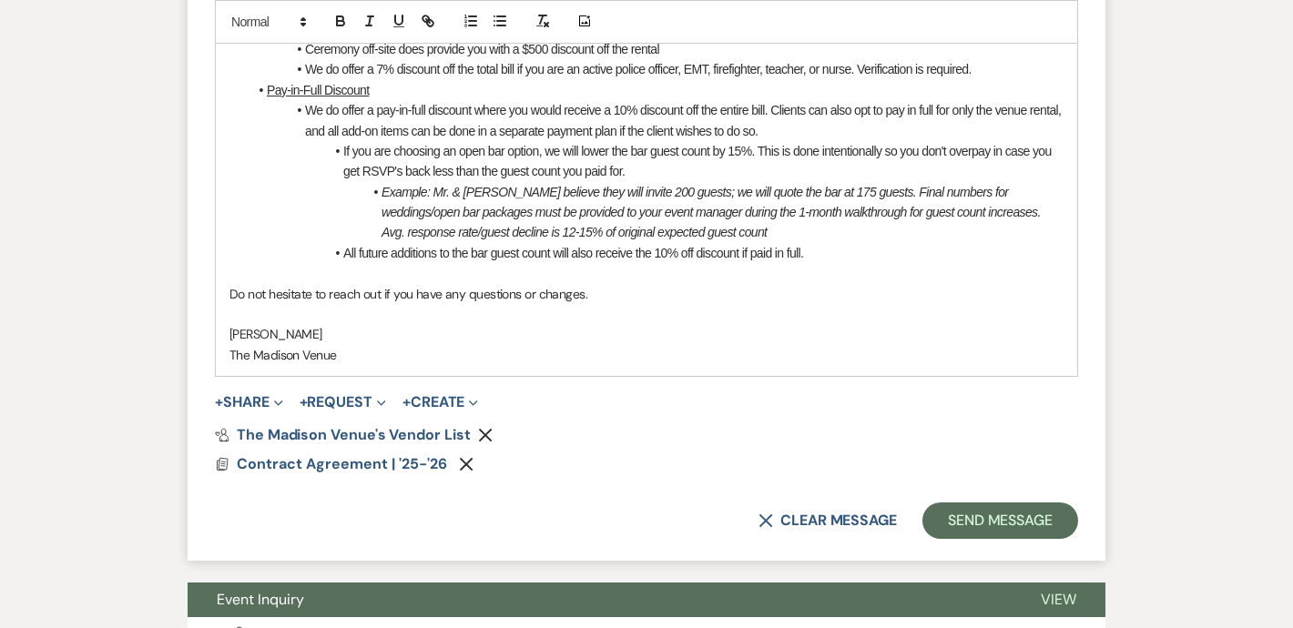
scroll to position [1407, 0]
click at [250, 396] on button "+ Share Expand" at bounding box center [249, 402] width 68 height 15
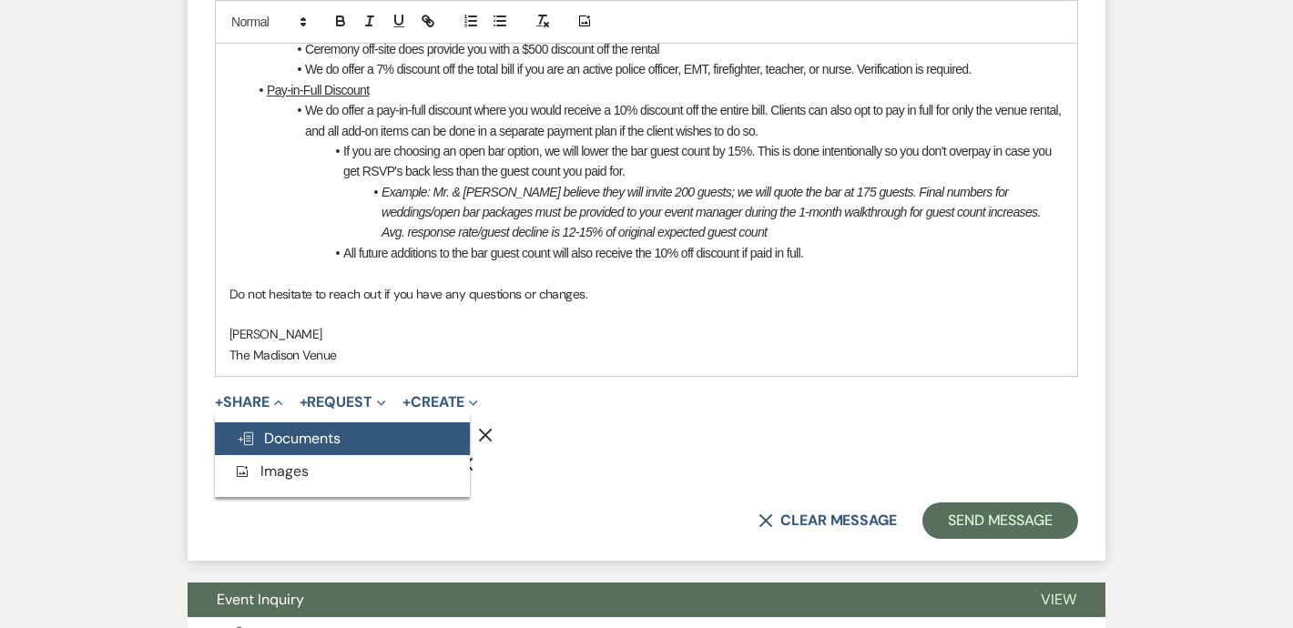
click at [341, 441] on button "Doc Upload Documents" at bounding box center [342, 439] width 255 height 33
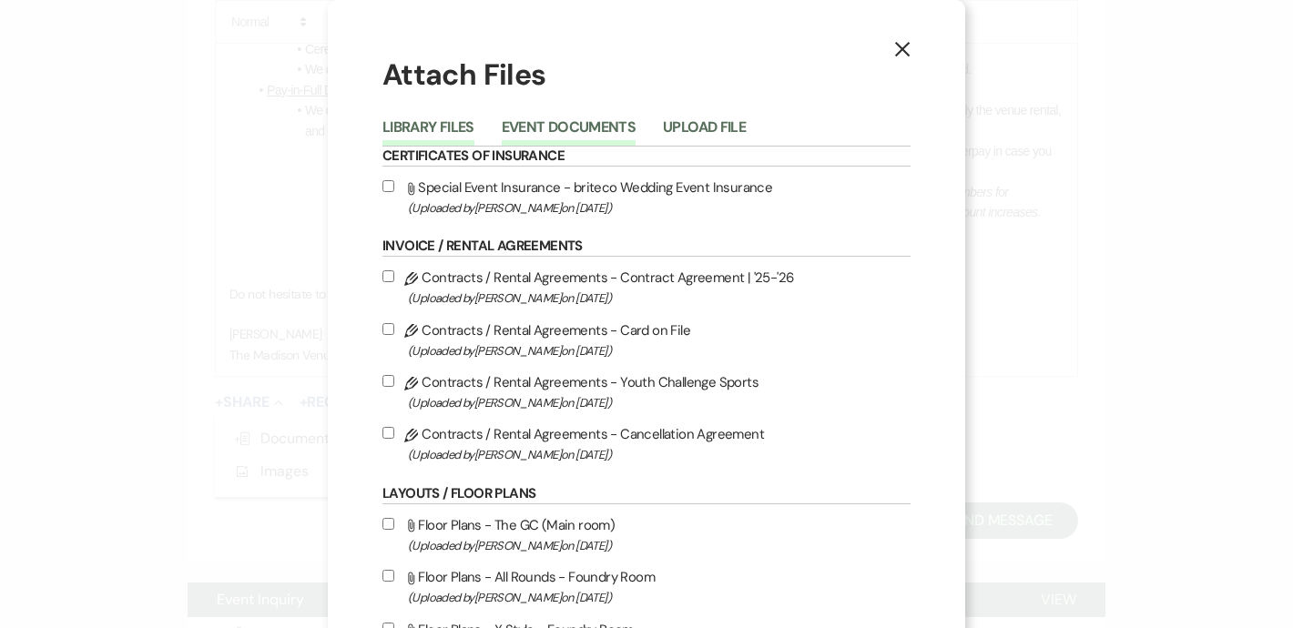
click at [560, 130] on button "Event Documents" at bounding box center [569, 132] width 134 height 25
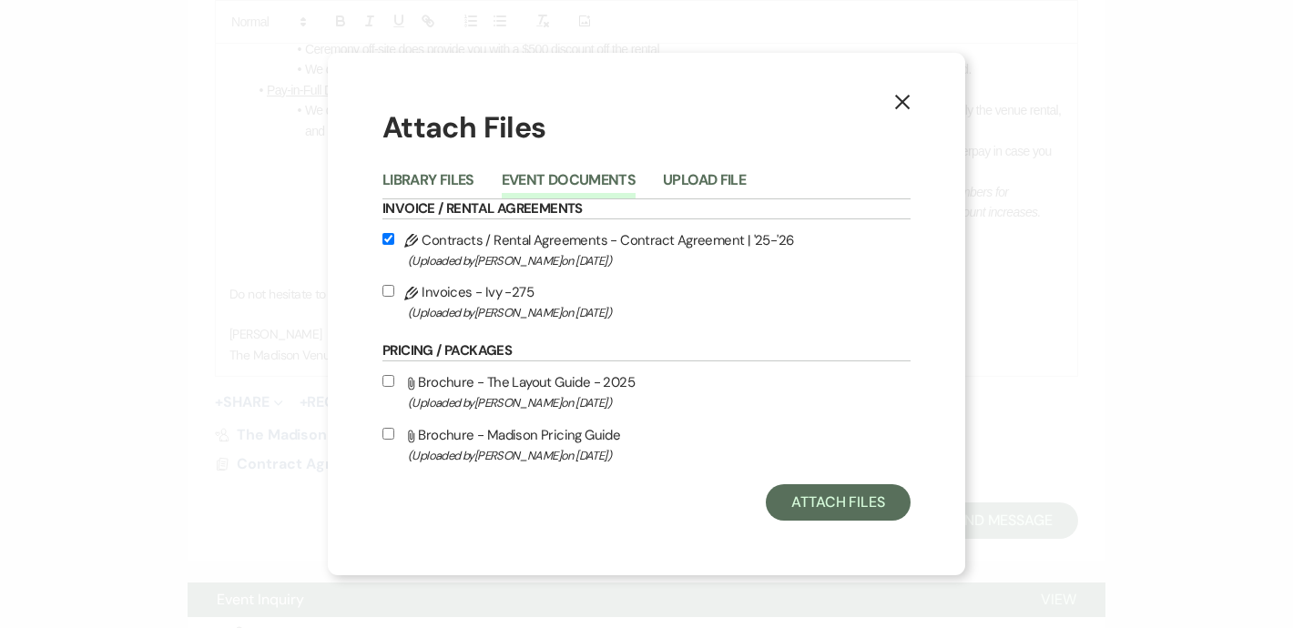
click at [384, 289] on input "Pencil Invoices - Ivy -275 (Uploaded by Anthony Licursi on Sep 16th, 2025 )" at bounding box center [388, 291] width 12 height 12
checkbox input "true"
click at [846, 511] on button "Attach Files" at bounding box center [838, 502] width 145 height 36
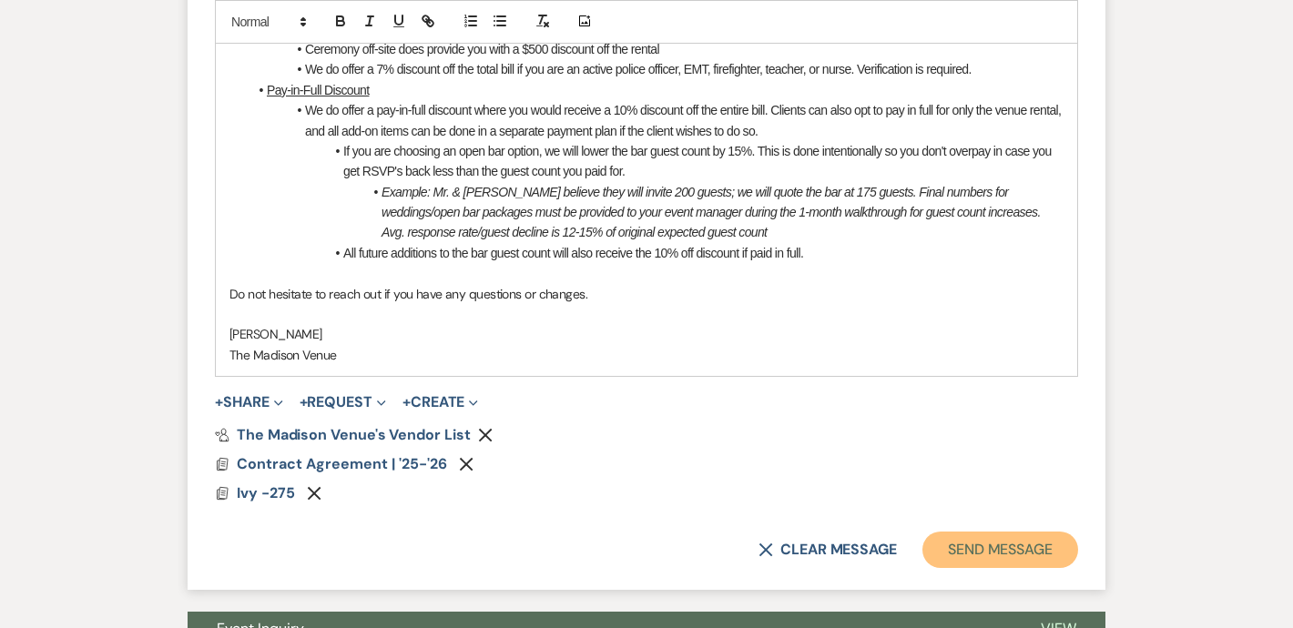
click at [980, 549] on button "Send Message" at bounding box center [1000, 550] width 156 height 36
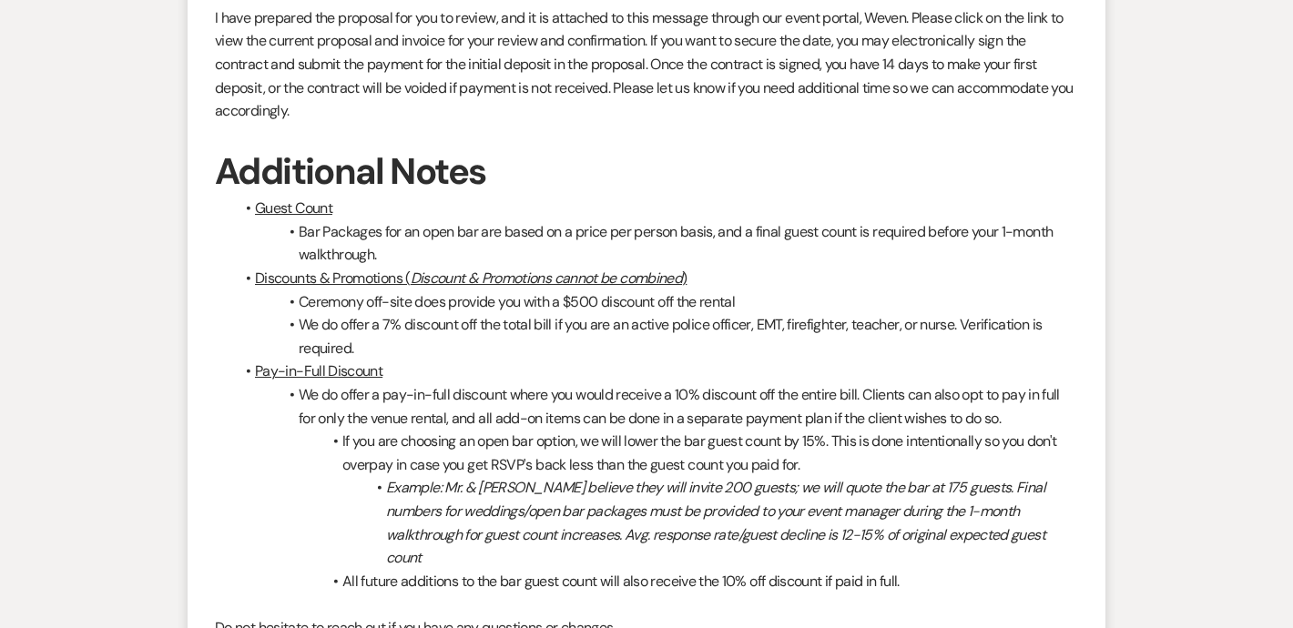
scroll to position [993, 0]
